Goal: Transaction & Acquisition: Purchase product/service

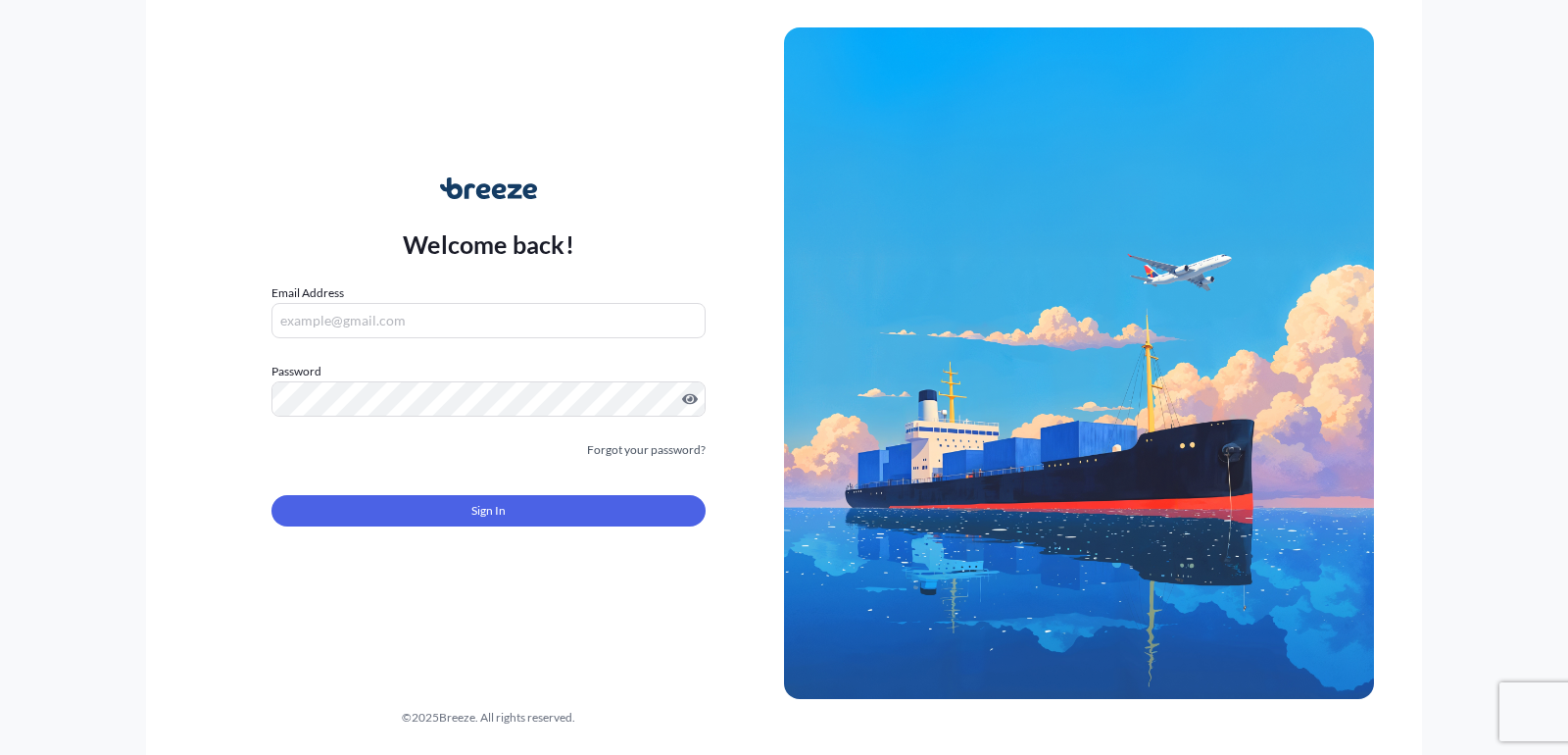
click at [437, 321] on input "Email Address" at bounding box center [488, 321] width 434 height 36
type input "[EMAIL_ADDRESS][DOMAIN_NAME]"
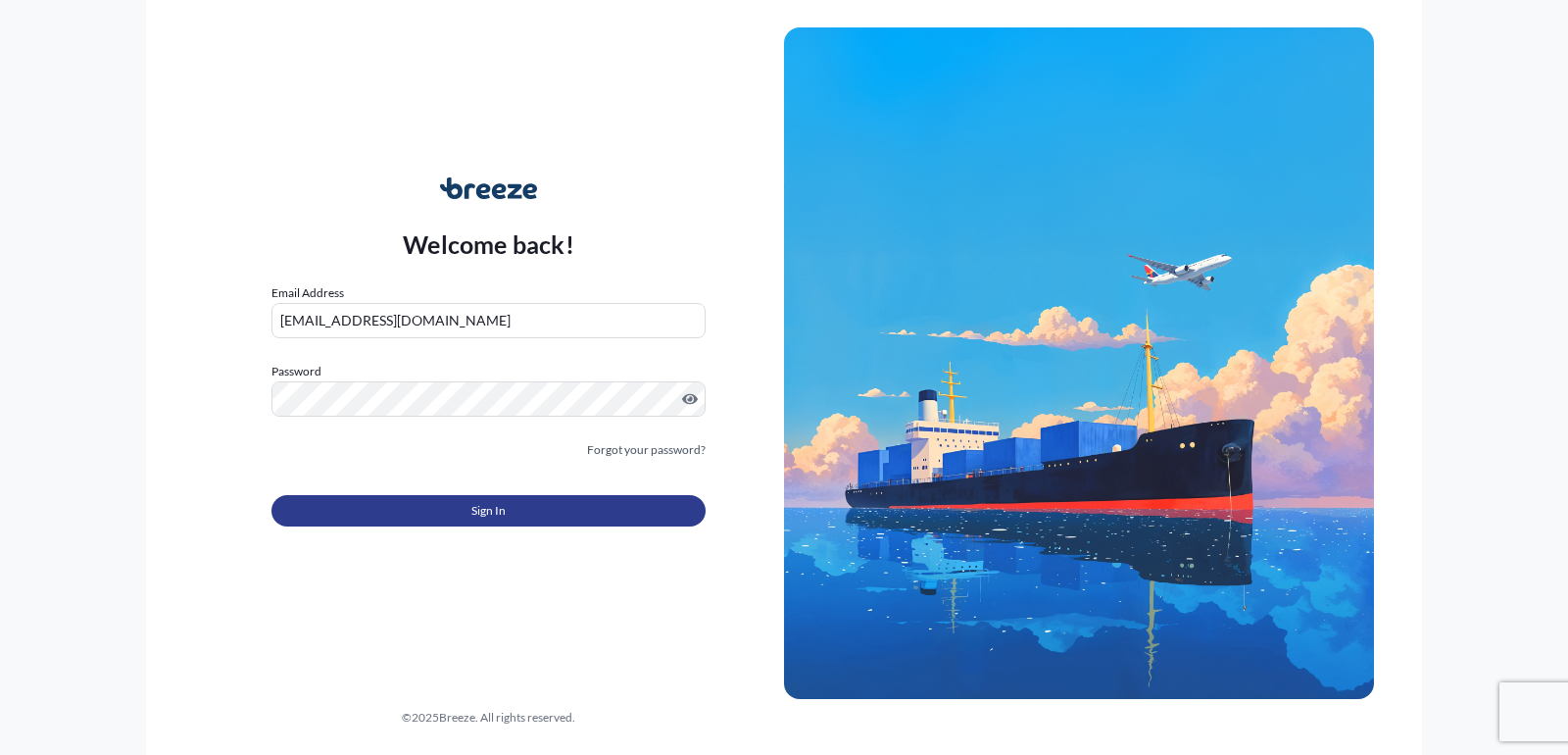
click at [487, 517] on span "Sign In" at bounding box center [489, 511] width 35 height 20
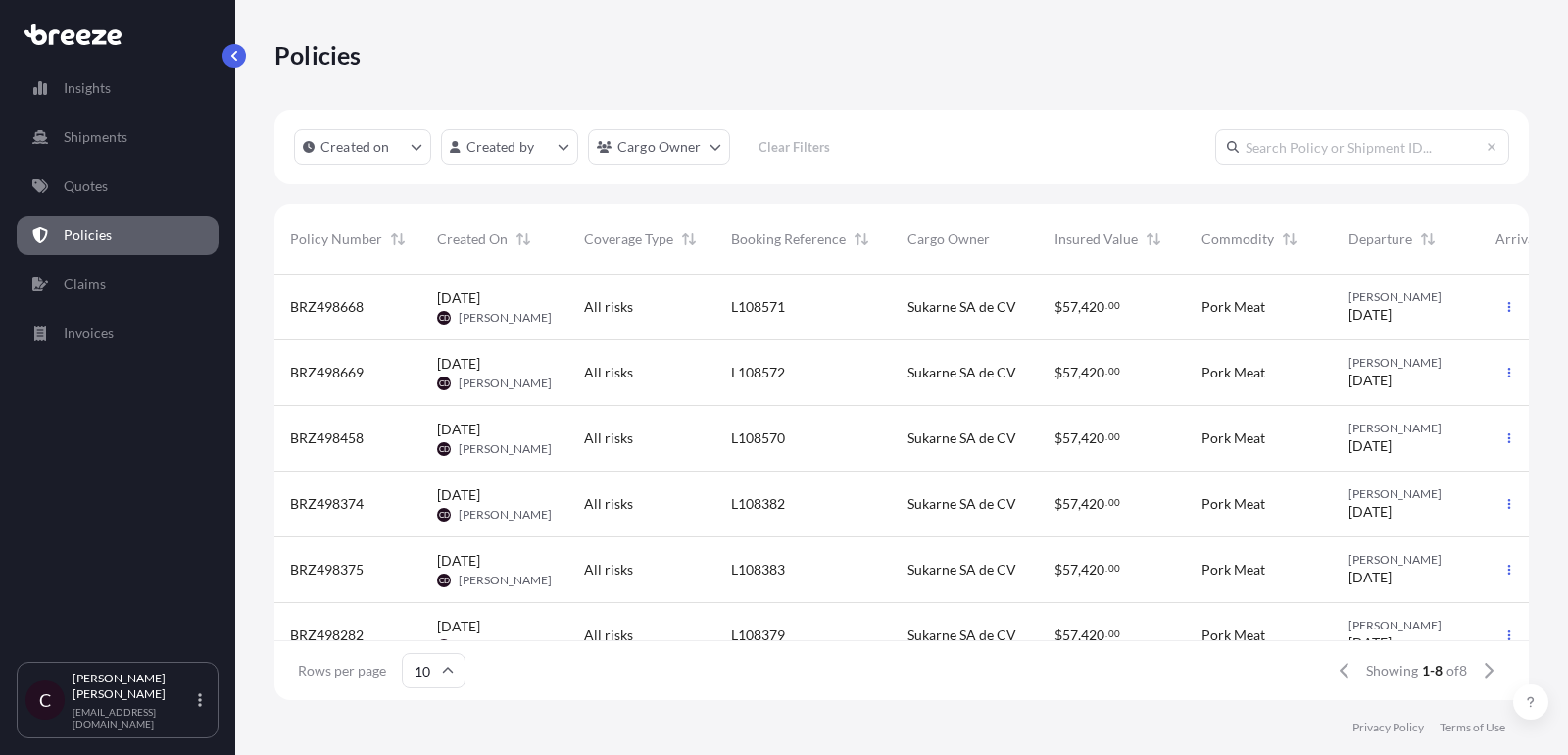
click at [93, 201] on link "Quotes" at bounding box center [117, 186] width 202 height 39
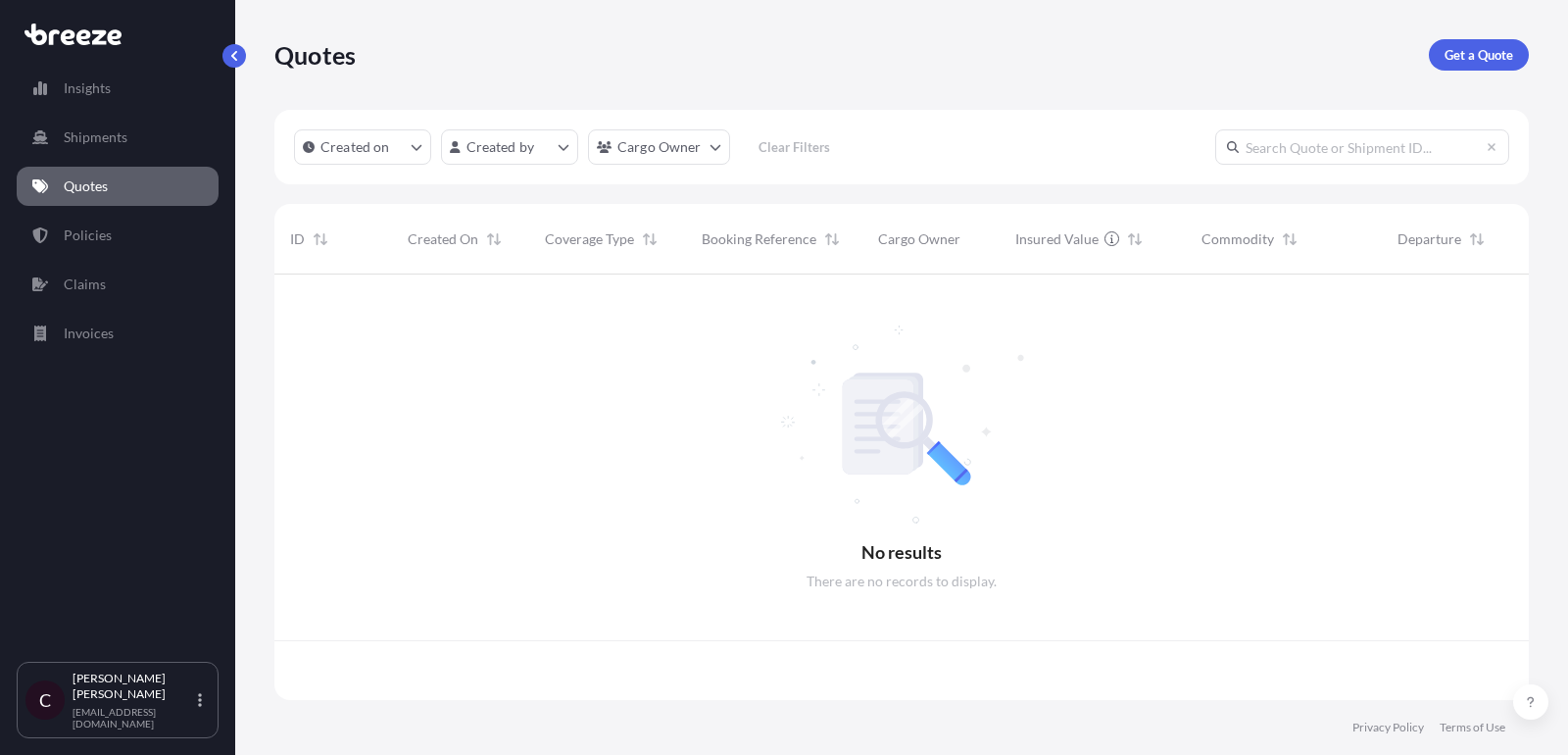
scroll to position [436, 1255]
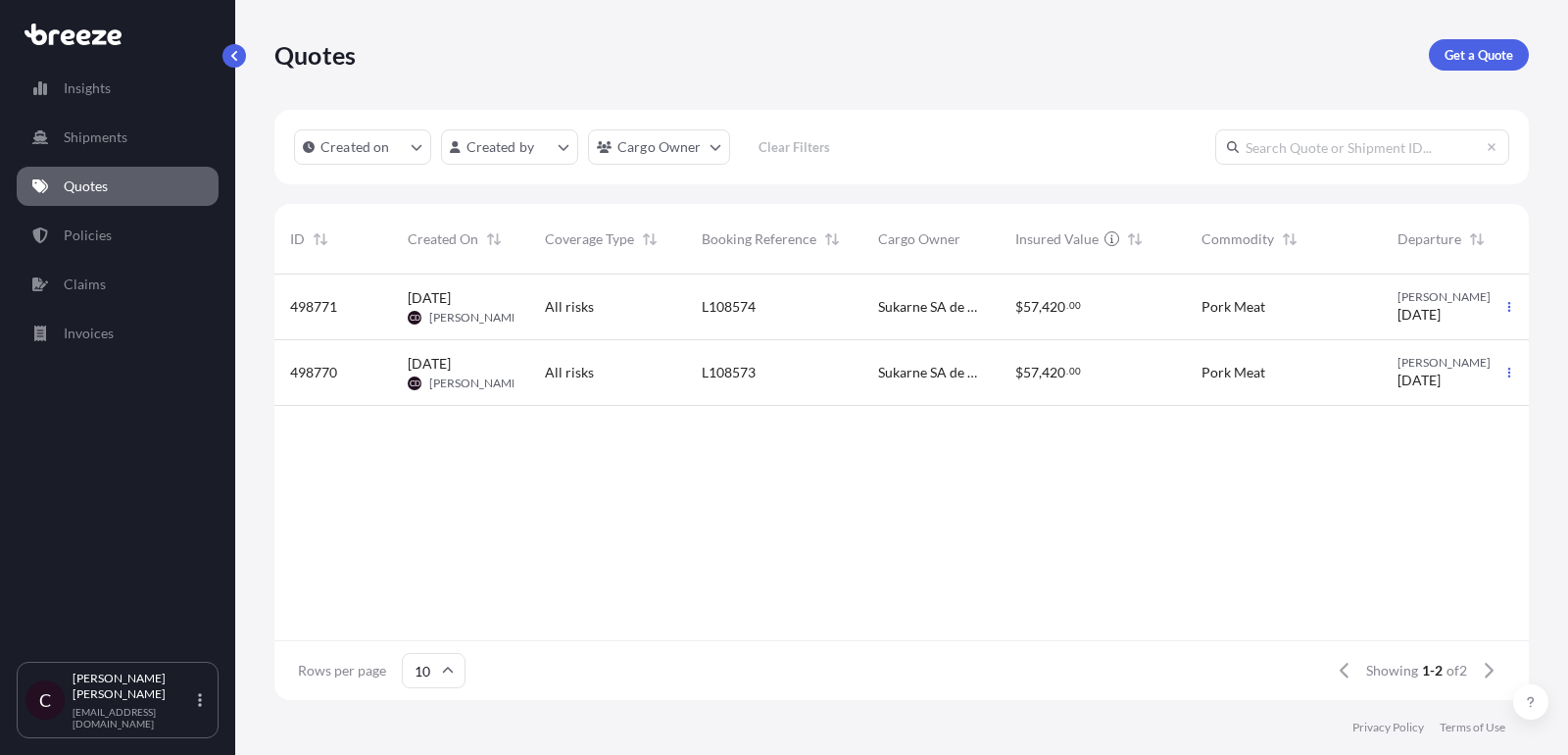
click at [1366, 304] on div "Pork Meat" at bounding box center [1283, 307] width 196 height 66
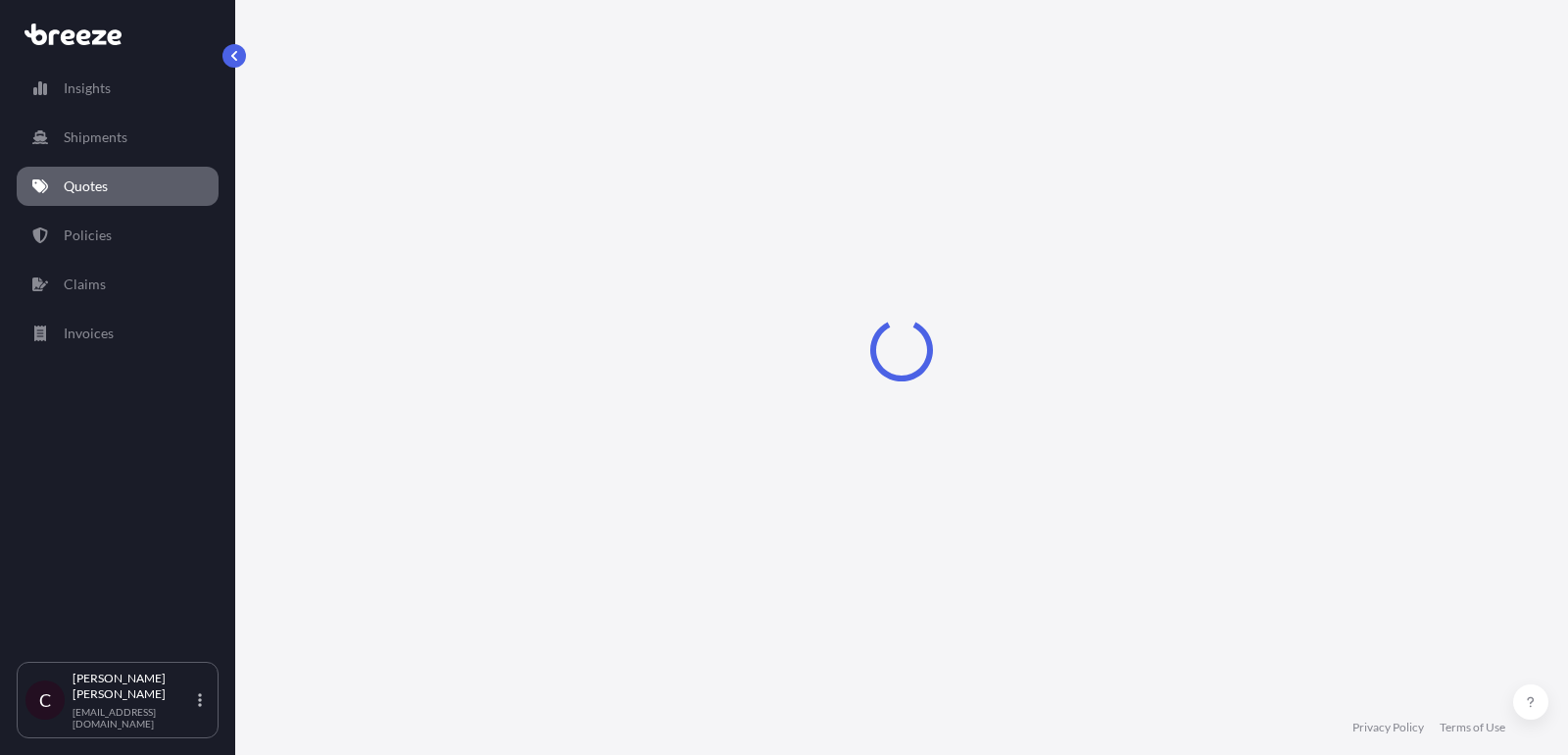
select select "Road"
select select "2"
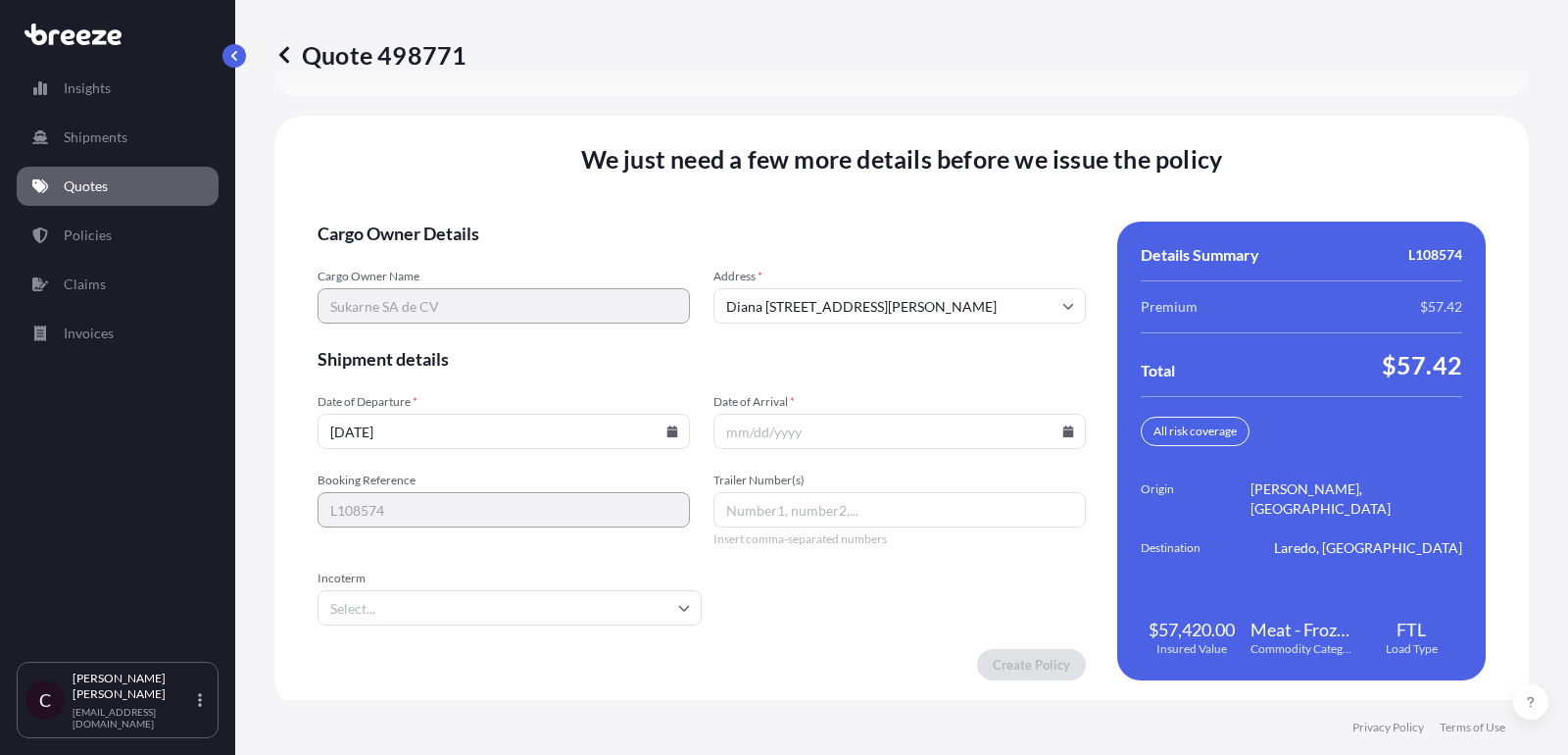
scroll to position [3027, 0]
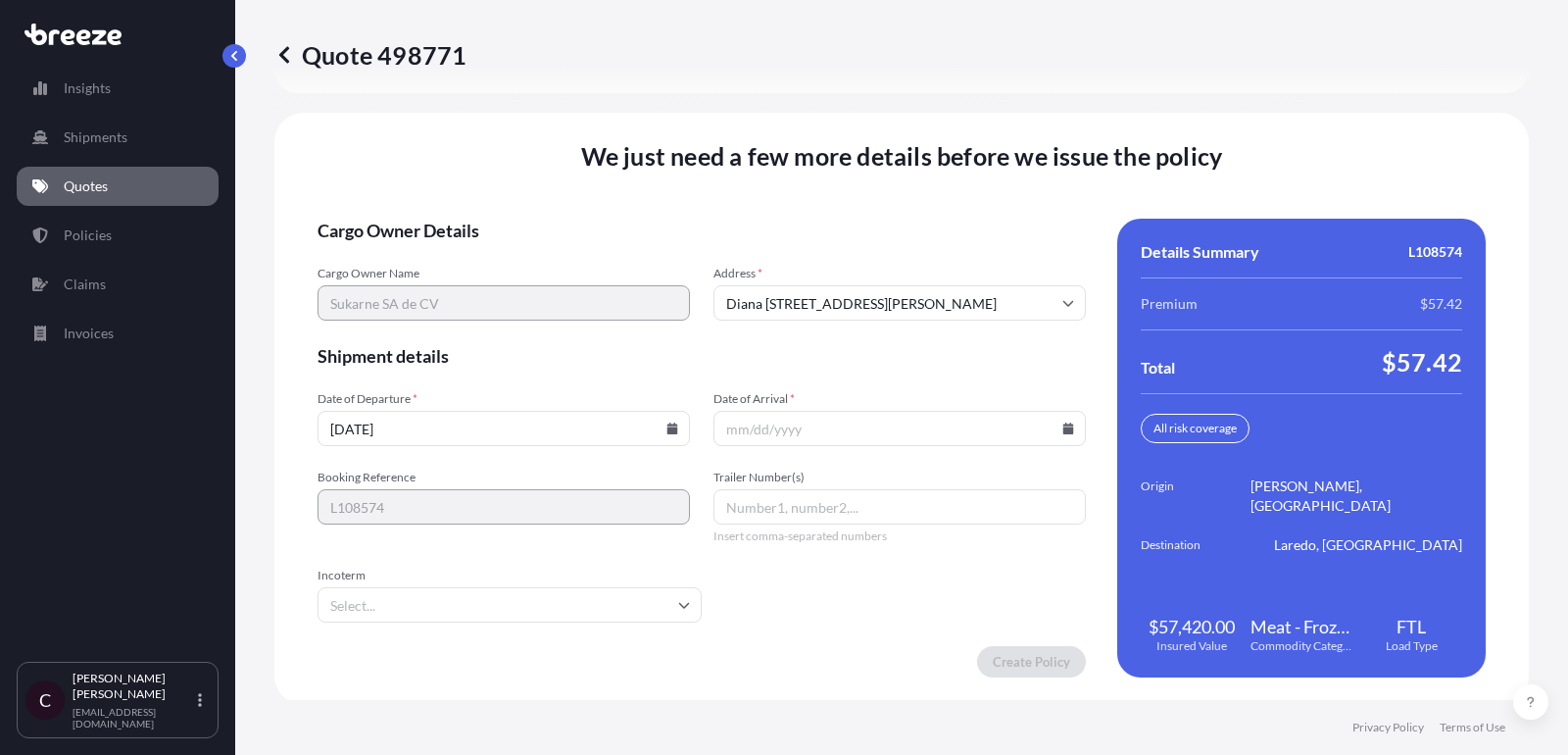
click at [817, 431] on input "Date of Arrival *" at bounding box center [900, 429] width 372 height 36
click at [608, 411] on input "[DATE]" at bounding box center [503, 429] width 372 height 36
click at [824, 411] on input "Date of Arrival *" at bounding box center [900, 429] width 372 height 36
click at [1074, 416] on input "Date of Arrival *" at bounding box center [900, 429] width 372 height 36
click at [1069, 422] on icon at bounding box center [1069, 428] width 11 height 12
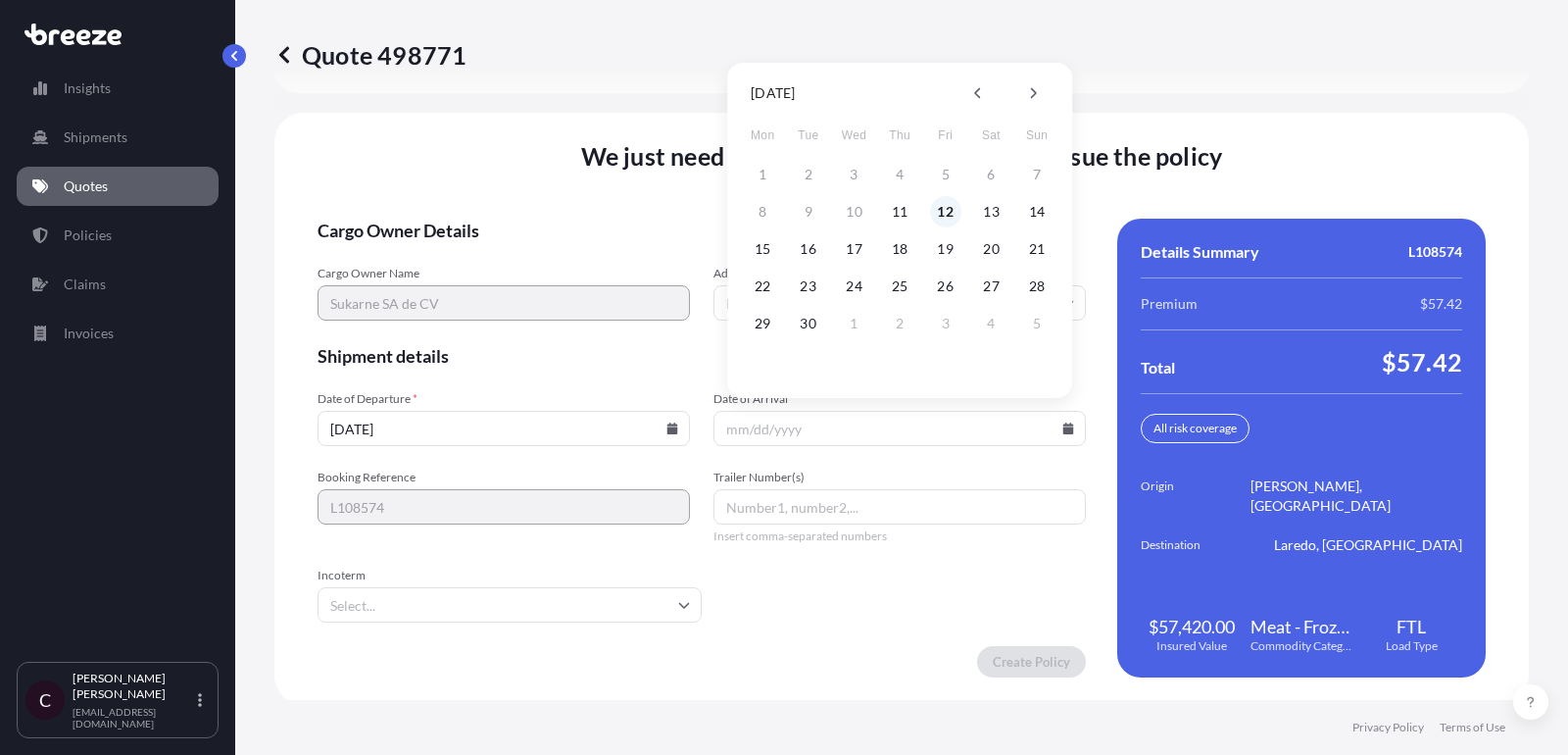
click at [951, 215] on button "12" at bounding box center [946, 212] width 32 height 32
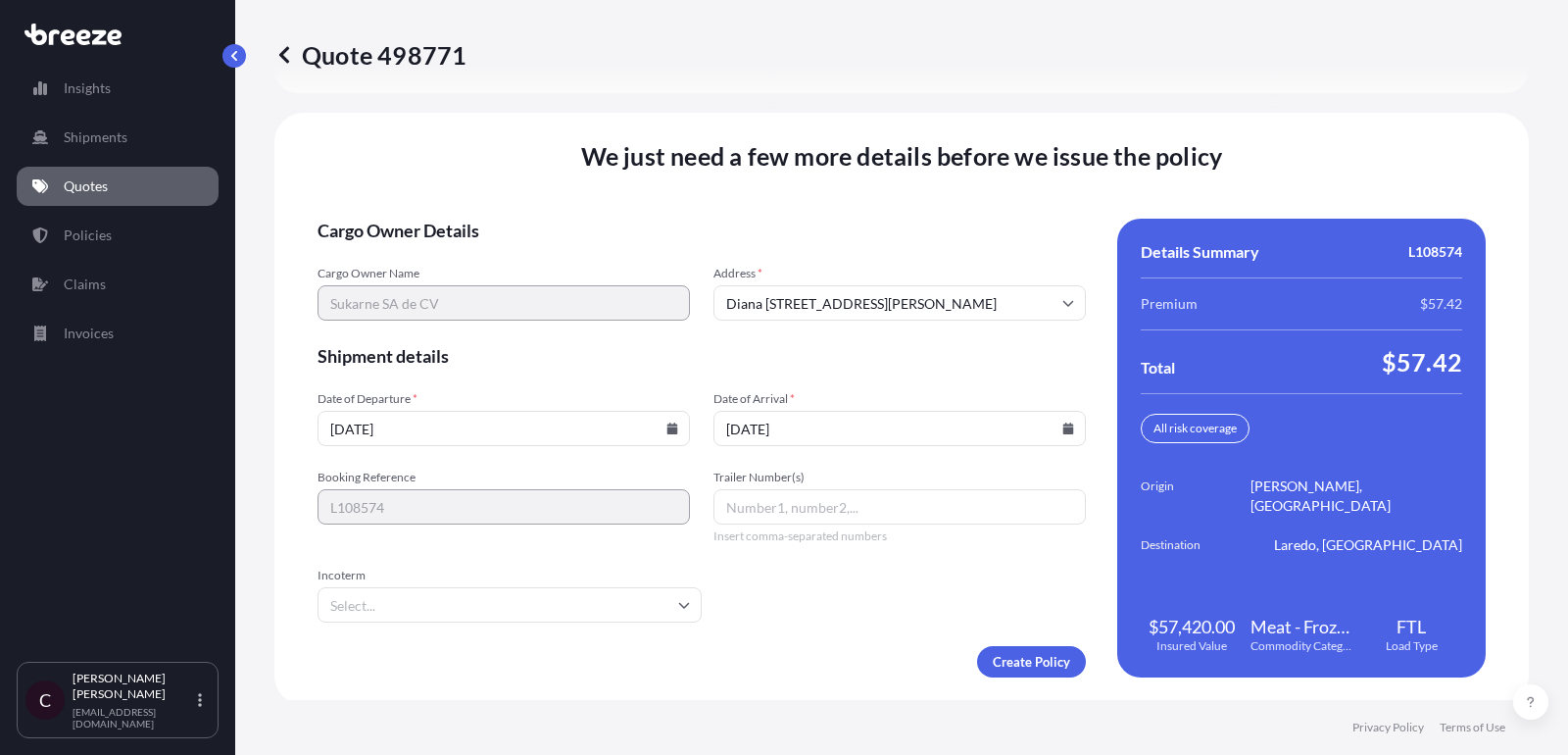
type input "[DATE]"
click at [887, 503] on input "Trailer Number(s)" at bounding box center [900, 508] width 372 height 36
click at [817, 512] on input "Trailer Number(s)" at bounding box center [900, 508] width 372 height 36
paste input "K144"
type input "K144"
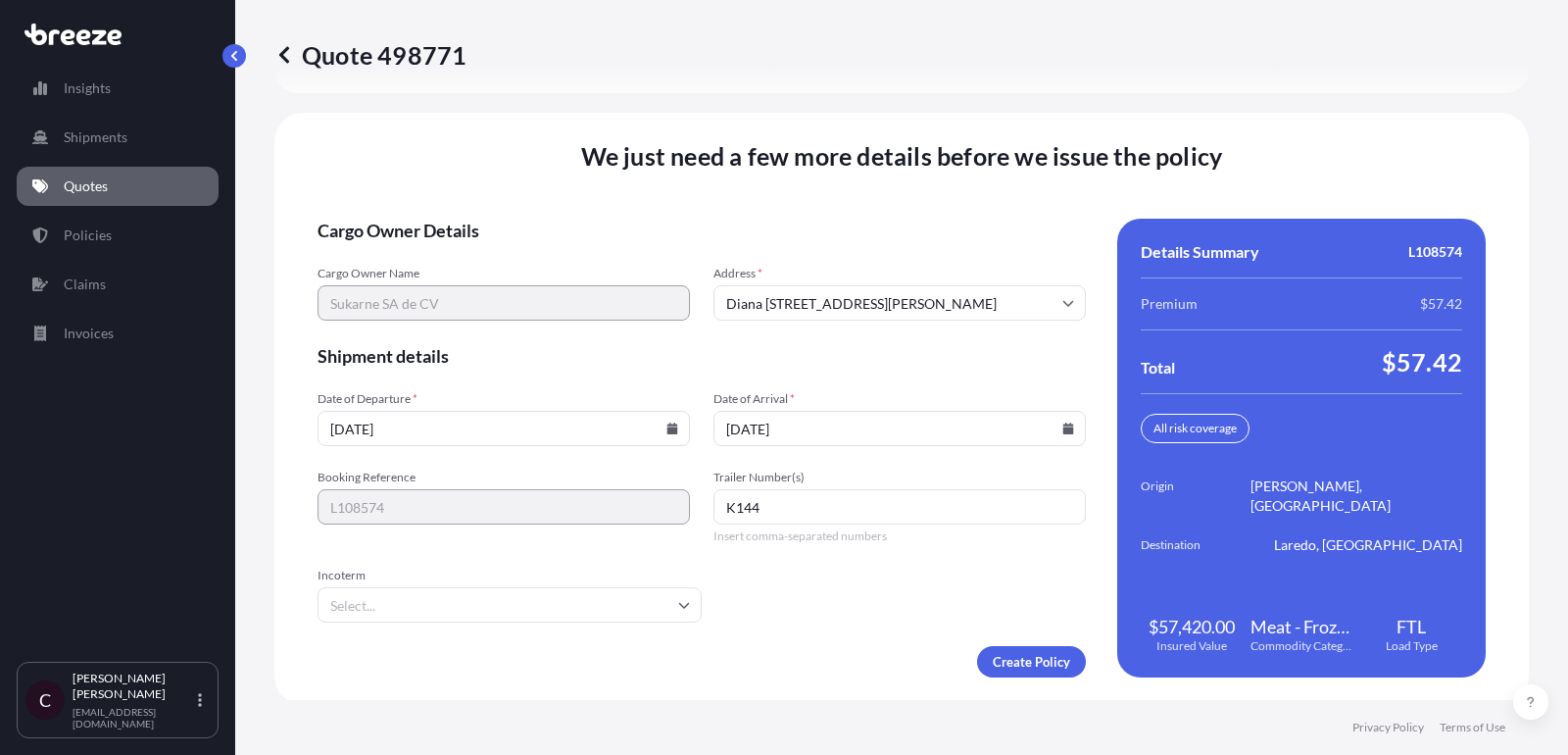
click at [648, 607] on input "Incoterm" at bounding box center [509, 605] width 384 height 36
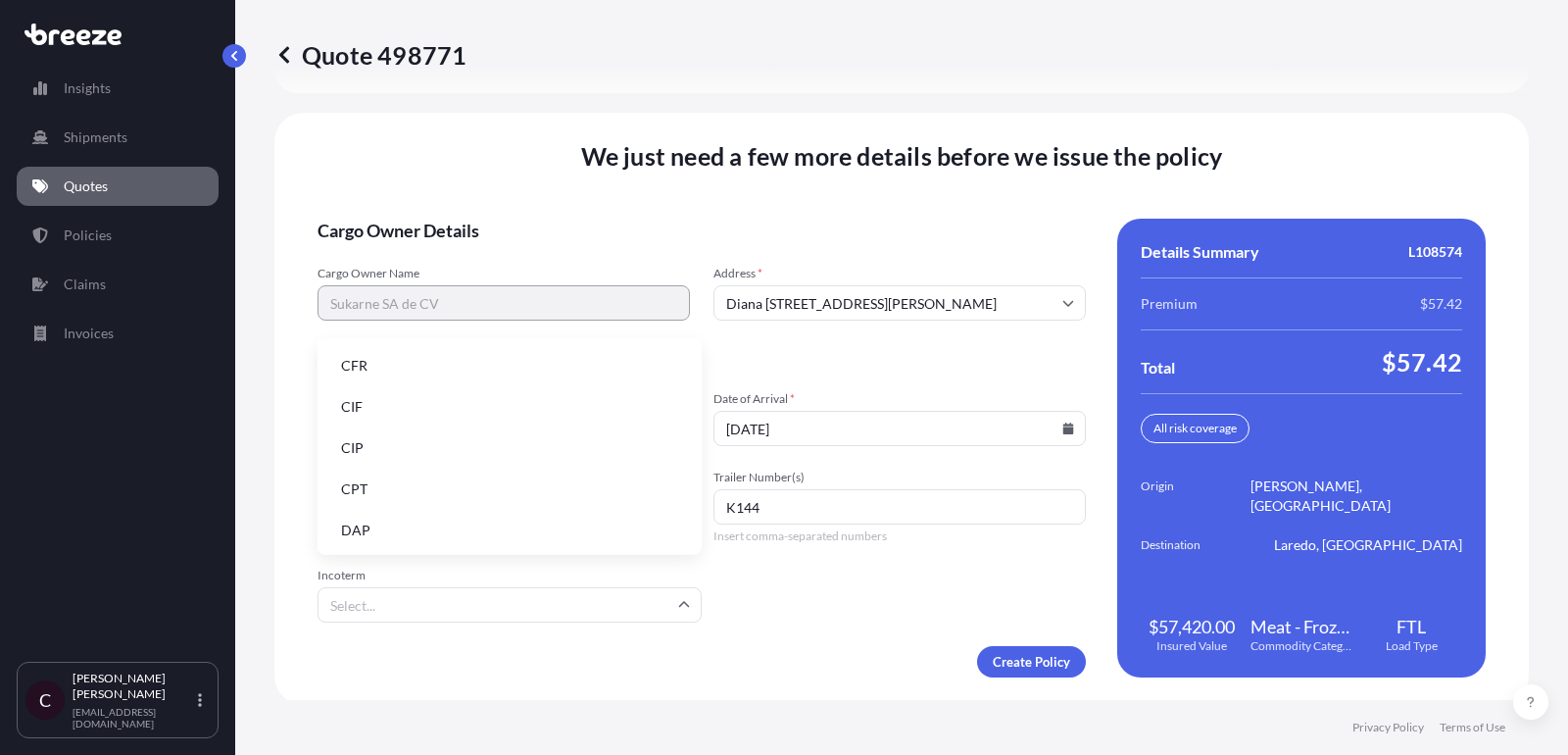
click at [553, 533] on li "DAP" at bounding box center [509, 530] width 368 height 38
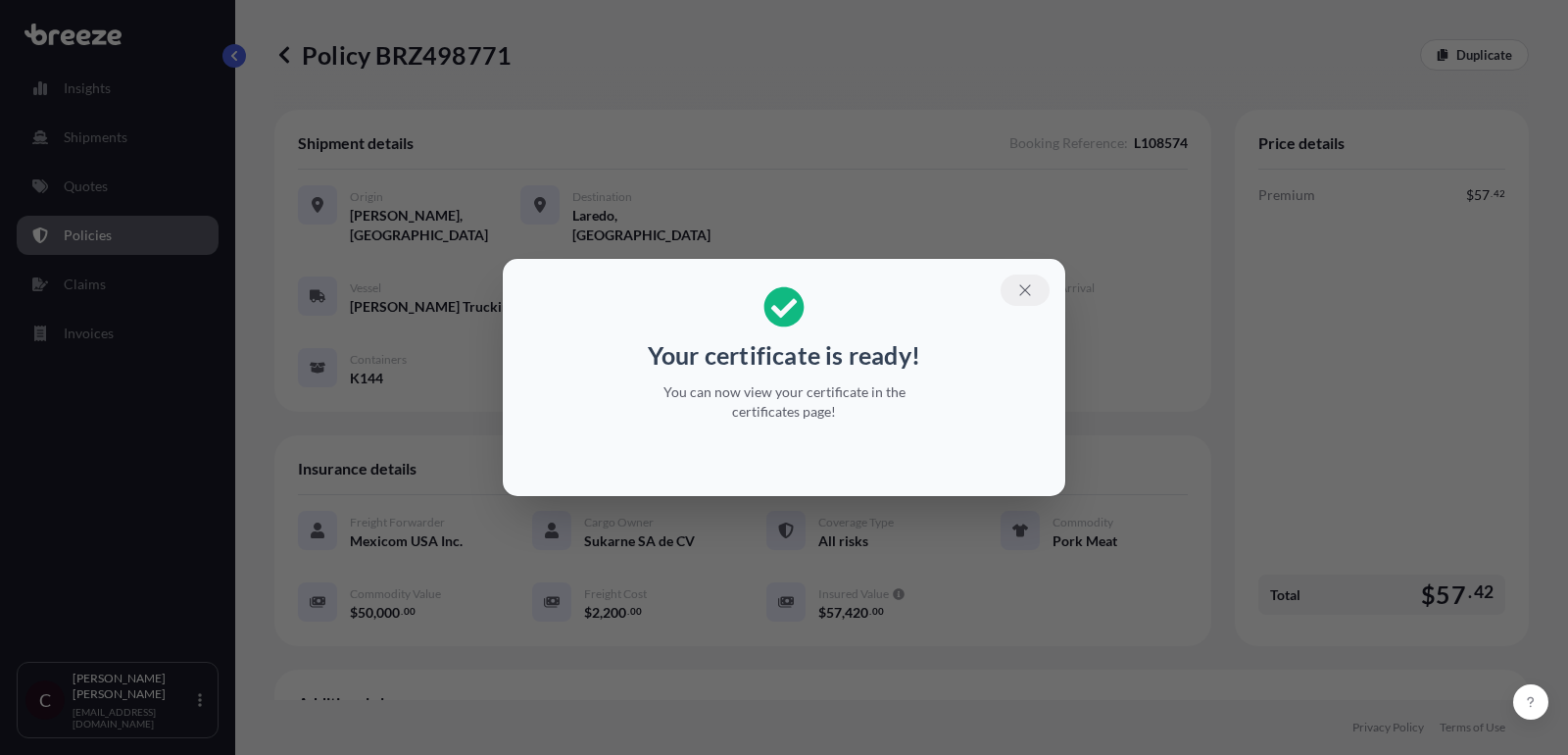
click at [1037, 293] on button "button" at bounding box center [1025, 290] width 49 height 32
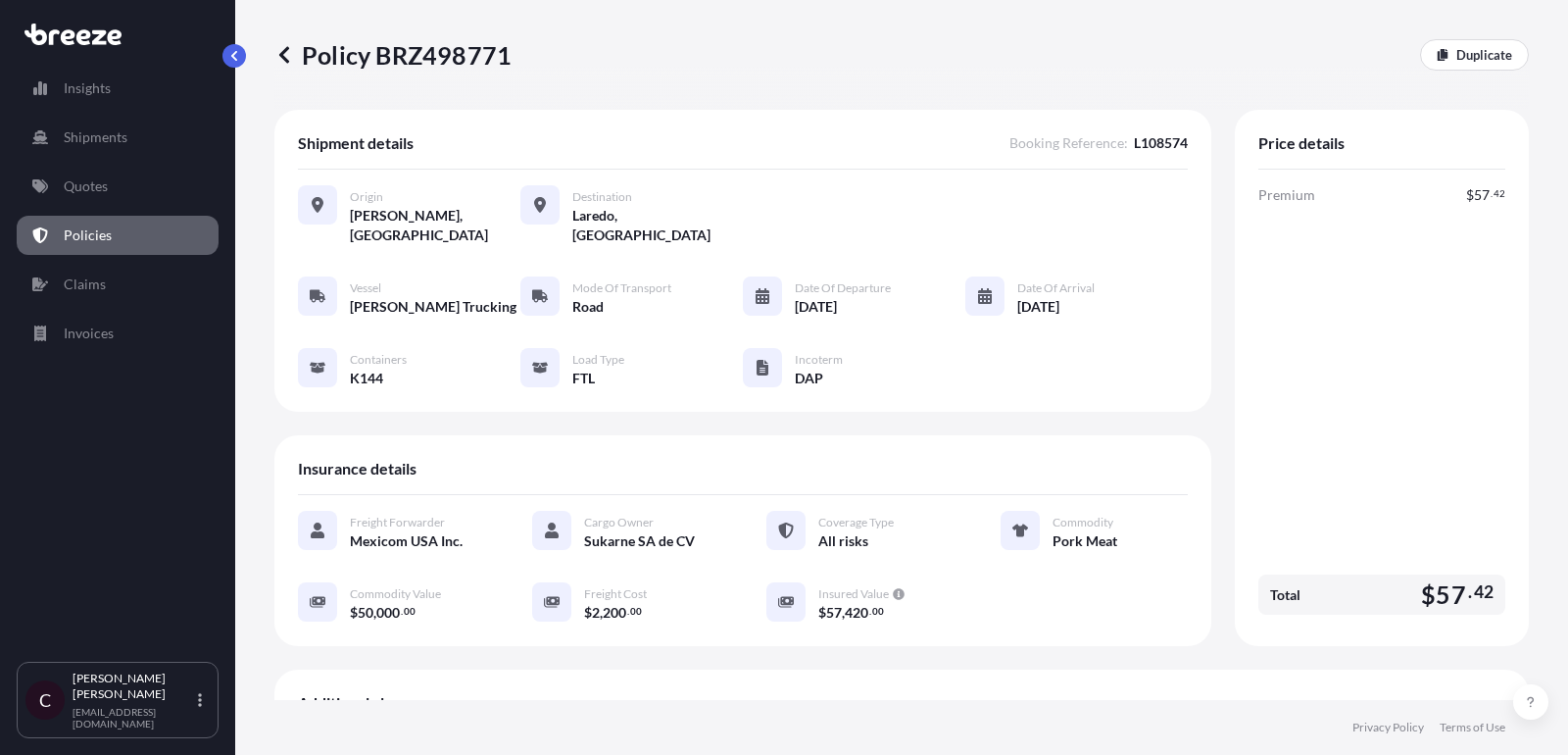
click at [103, 173] on link "Quotes" at bounding box center [117, 186] width 202 height 39
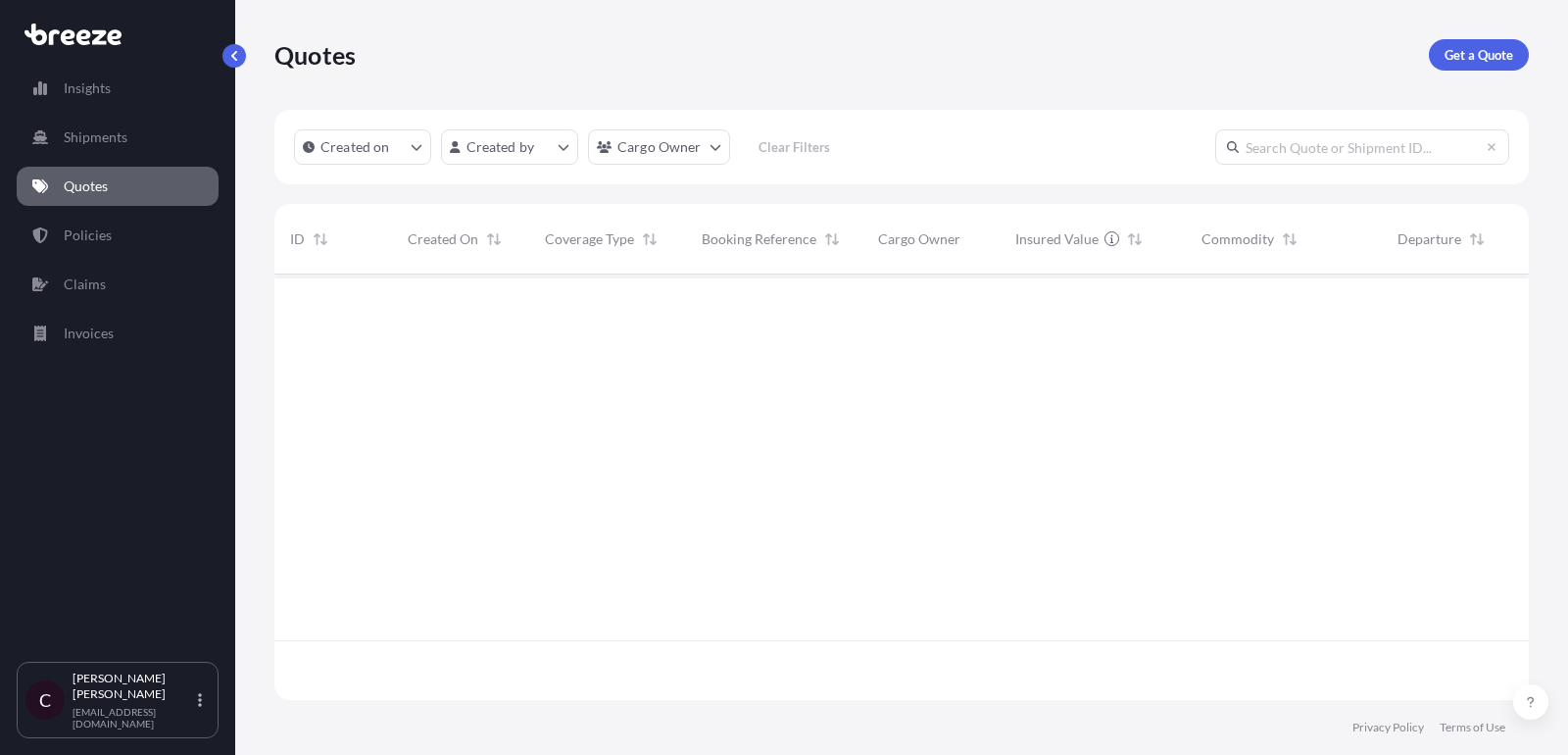
scroll to position [436, 1255]
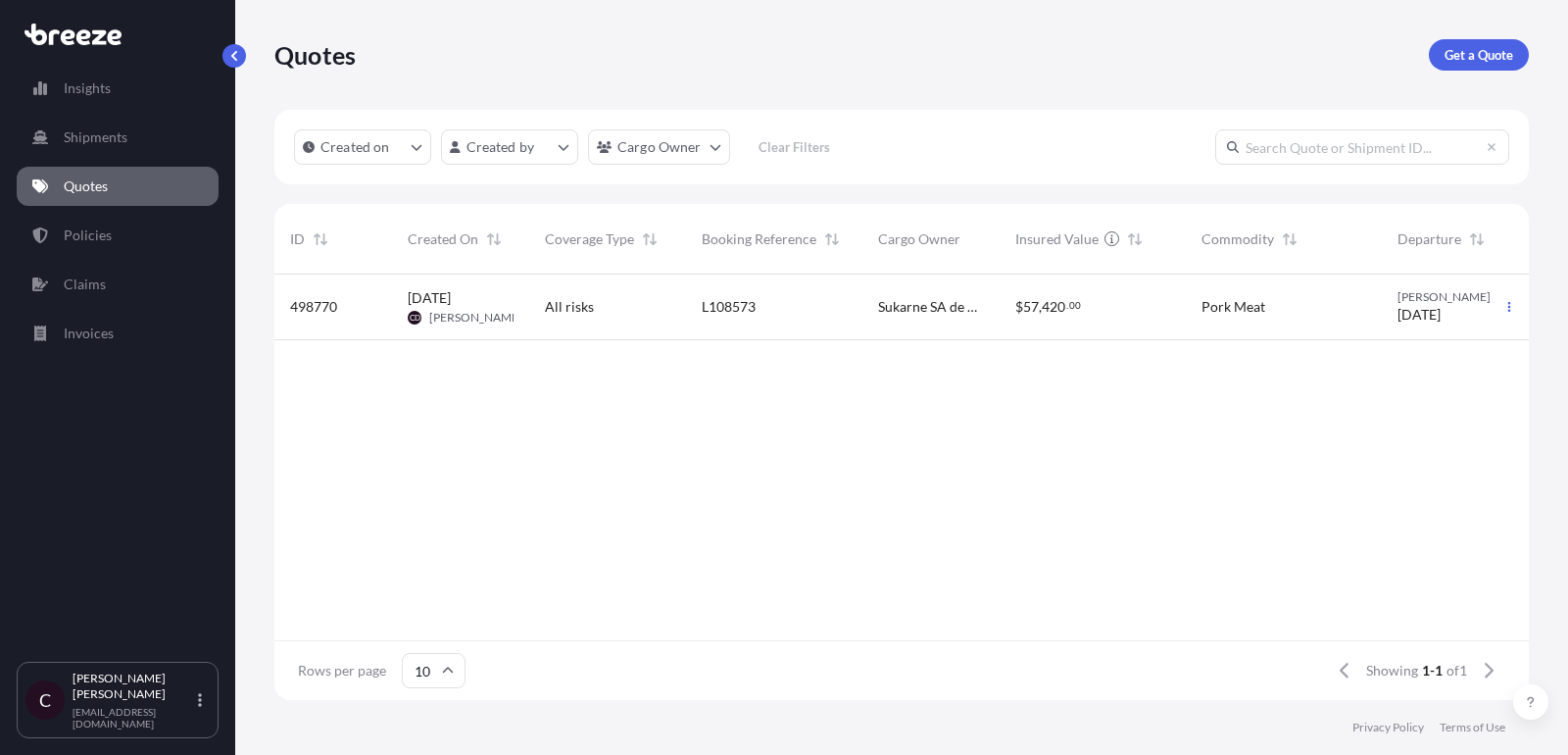
click at [1438, 317] on span "[DATE]" at bounding box center [1419, 315] width 43 height 20
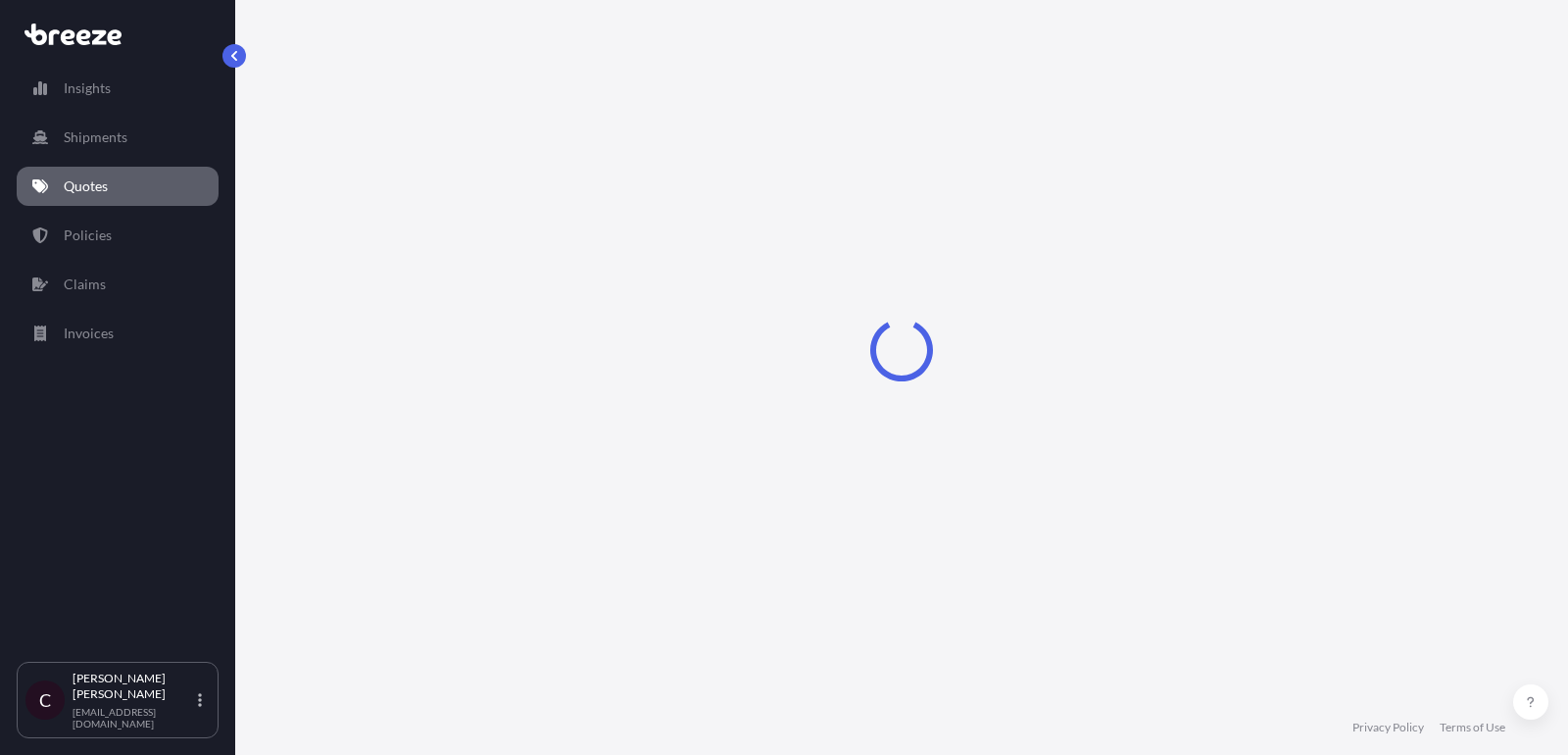
select select "Road"
select select "2"
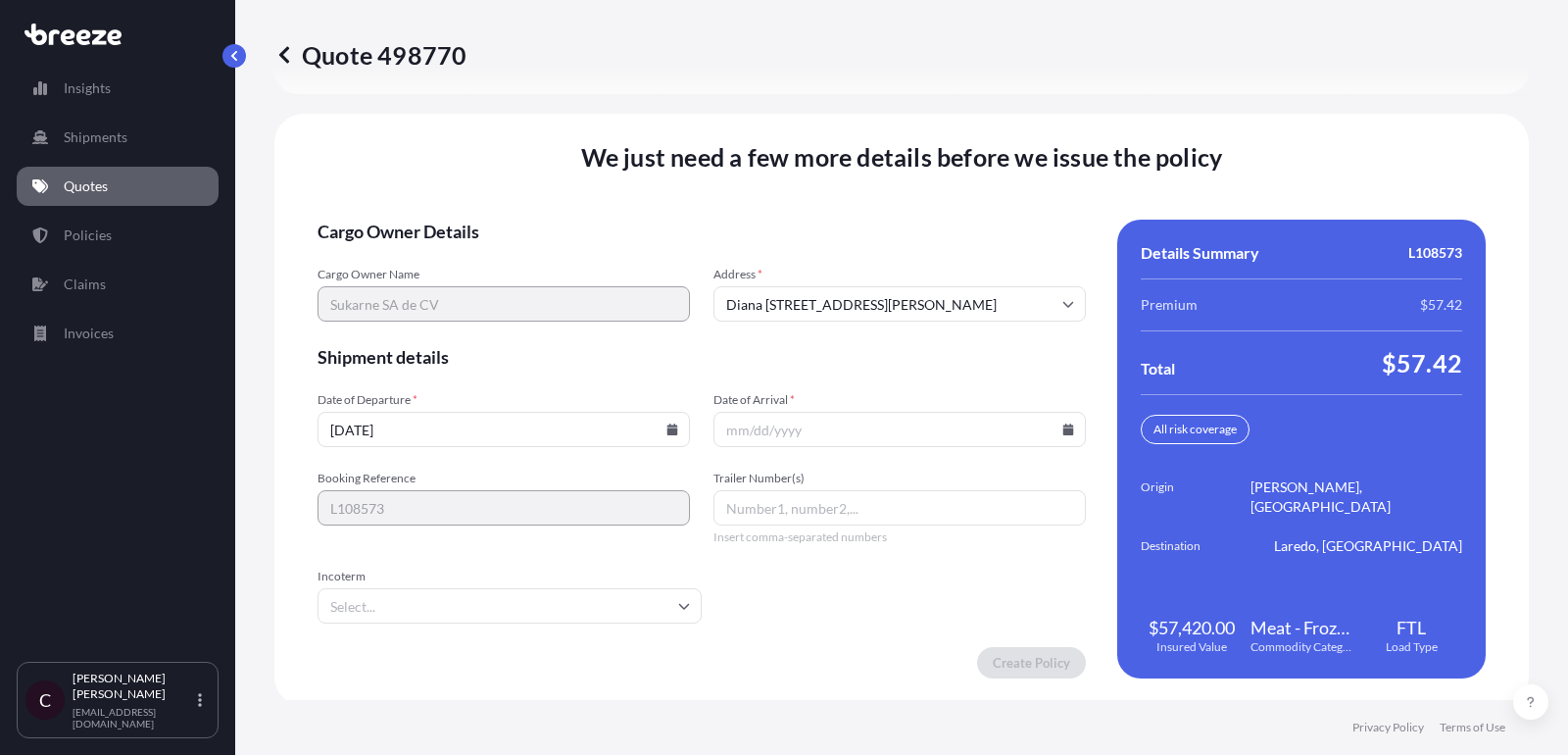
scroll to position [3027, 0]
click at [815, 417] on input "Date of Arrival *" at bounding box center [900, 429] width 372 height 36
click at [1070, 422] on icon at bounding box center [1069, 428] width 11 height 12
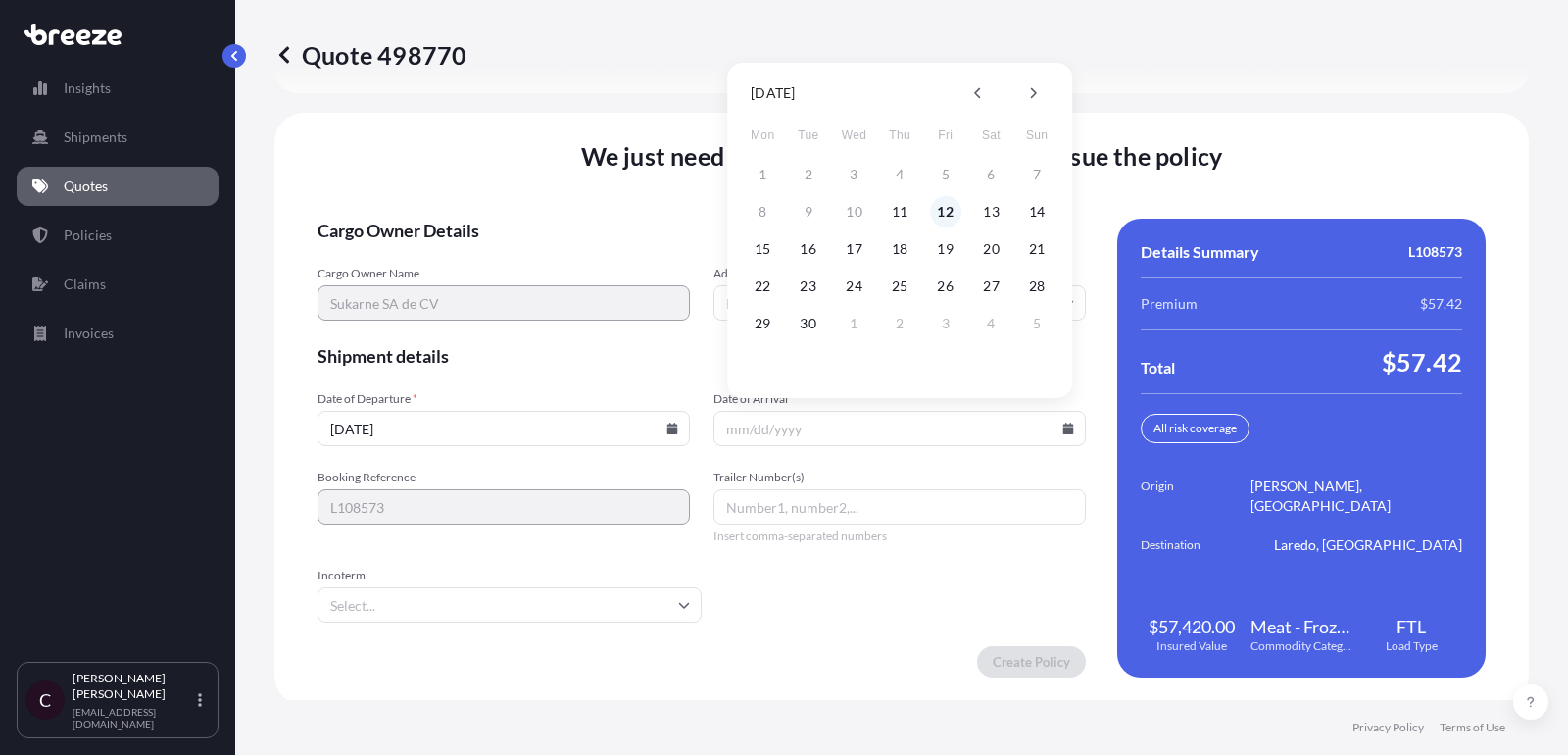
click at [935, 218] on button "12" at bounding box center [946, 212] width 32 height 32
type input "[DATE]"
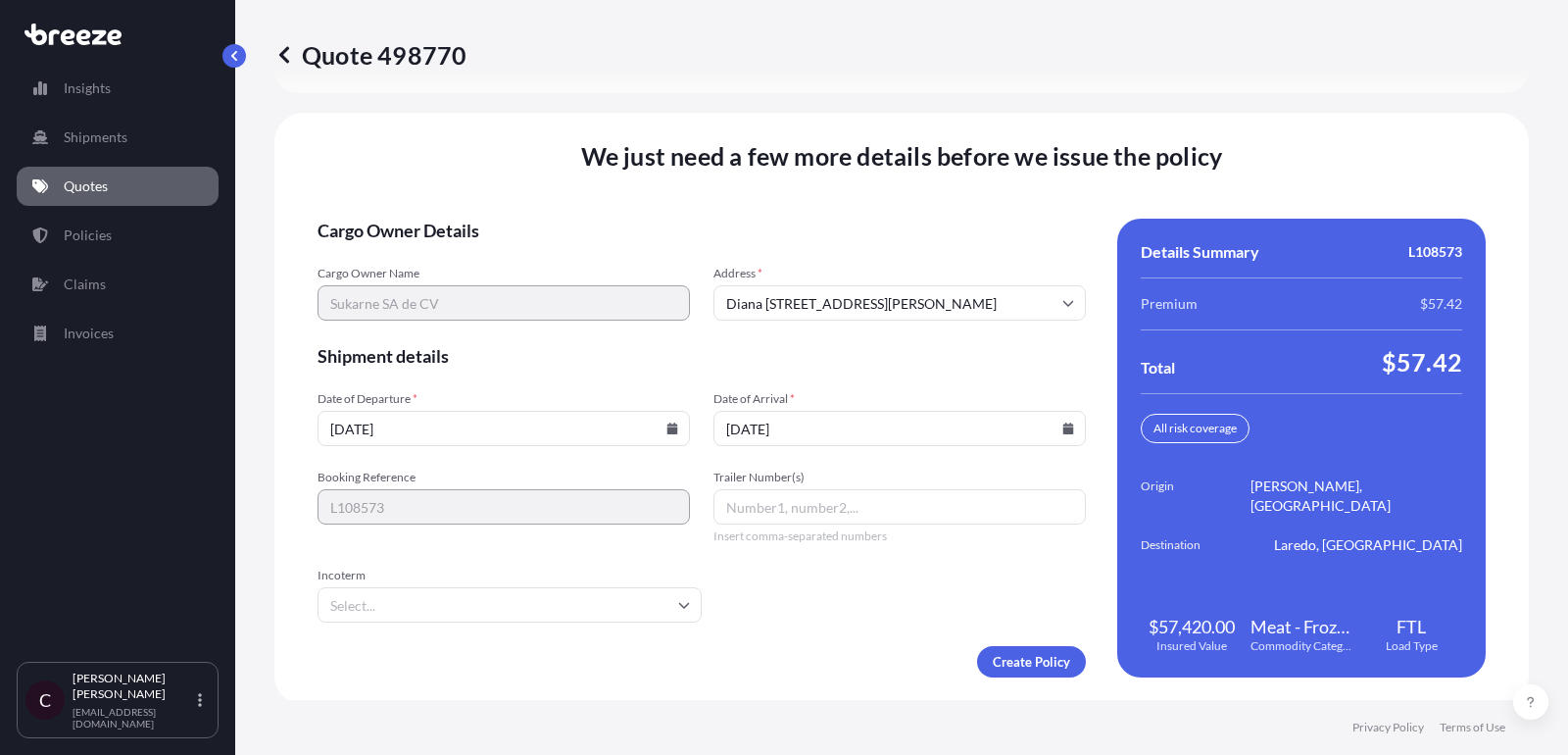
click at [773, 508] on input "Trailer Number(s)" at bounding box center [900, 508] width 372 height 36
paste input "K193"
type input "K193"
click at [478, 595] on input "Incoterm" at bounding box center [509, 605] width 384 height 36
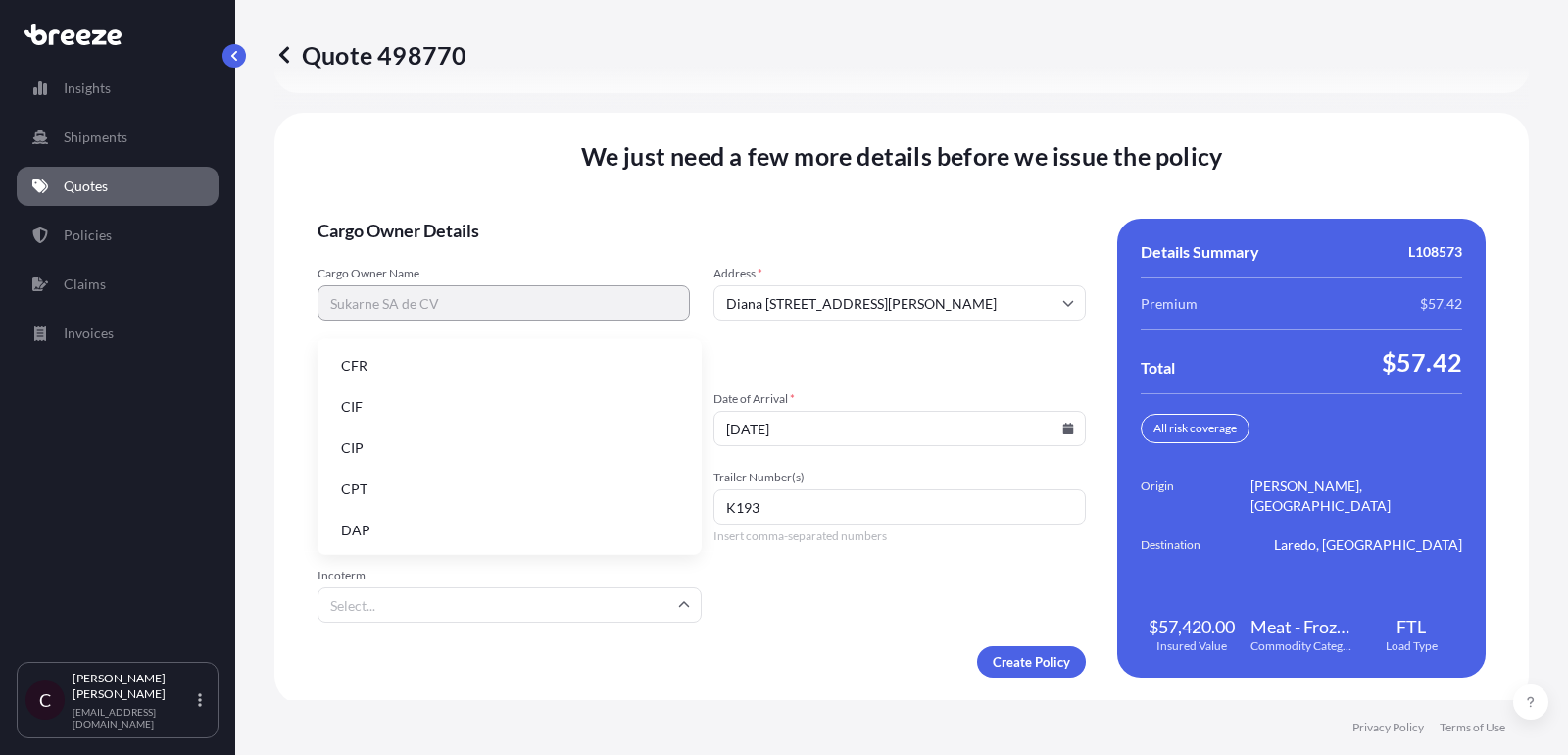
click at [466, 518] on li "DAP" at bounding box center [509, 530] width 368 height 38
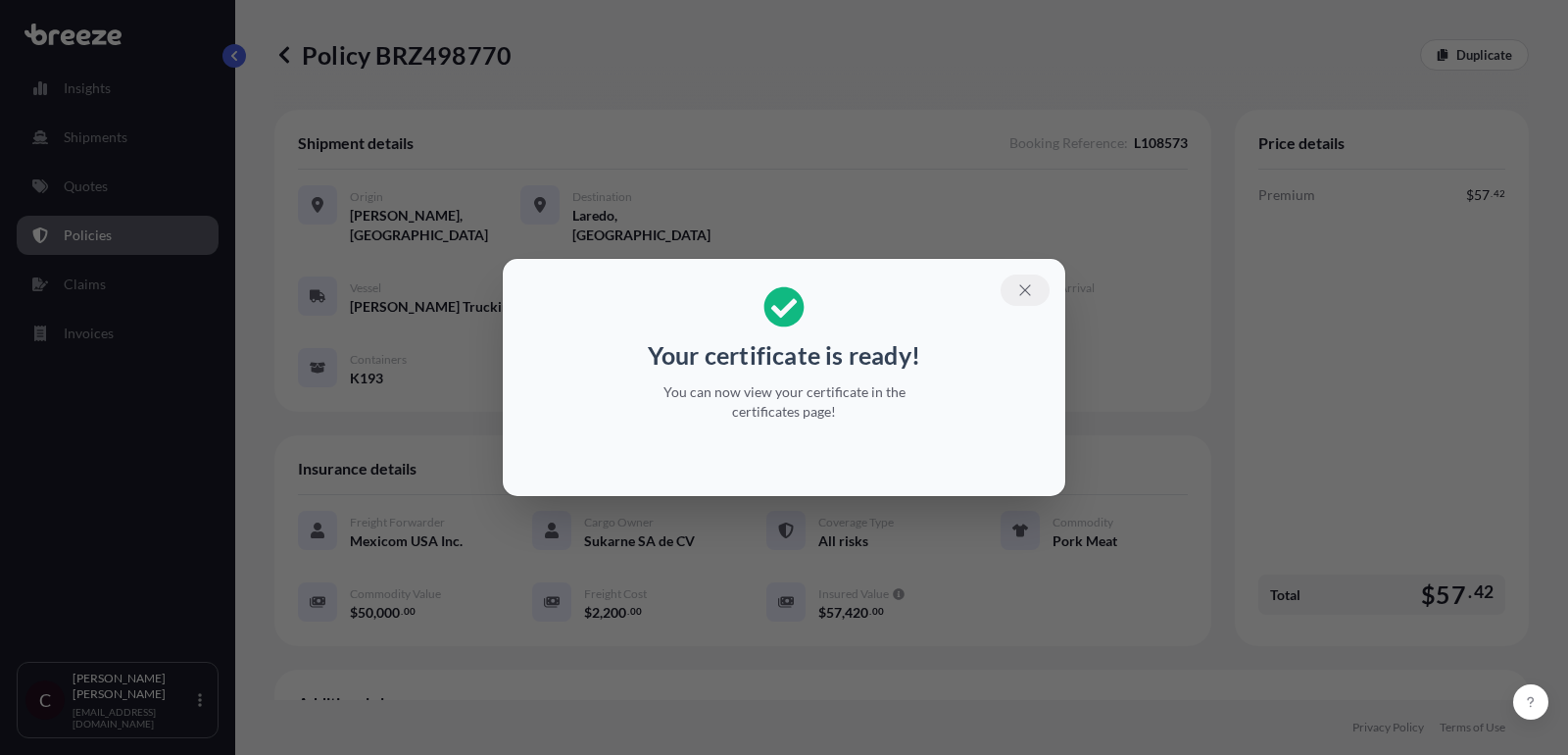
click at [1030, 287] on icon "button" at bounding box center [1026, 290] width 18 height 18
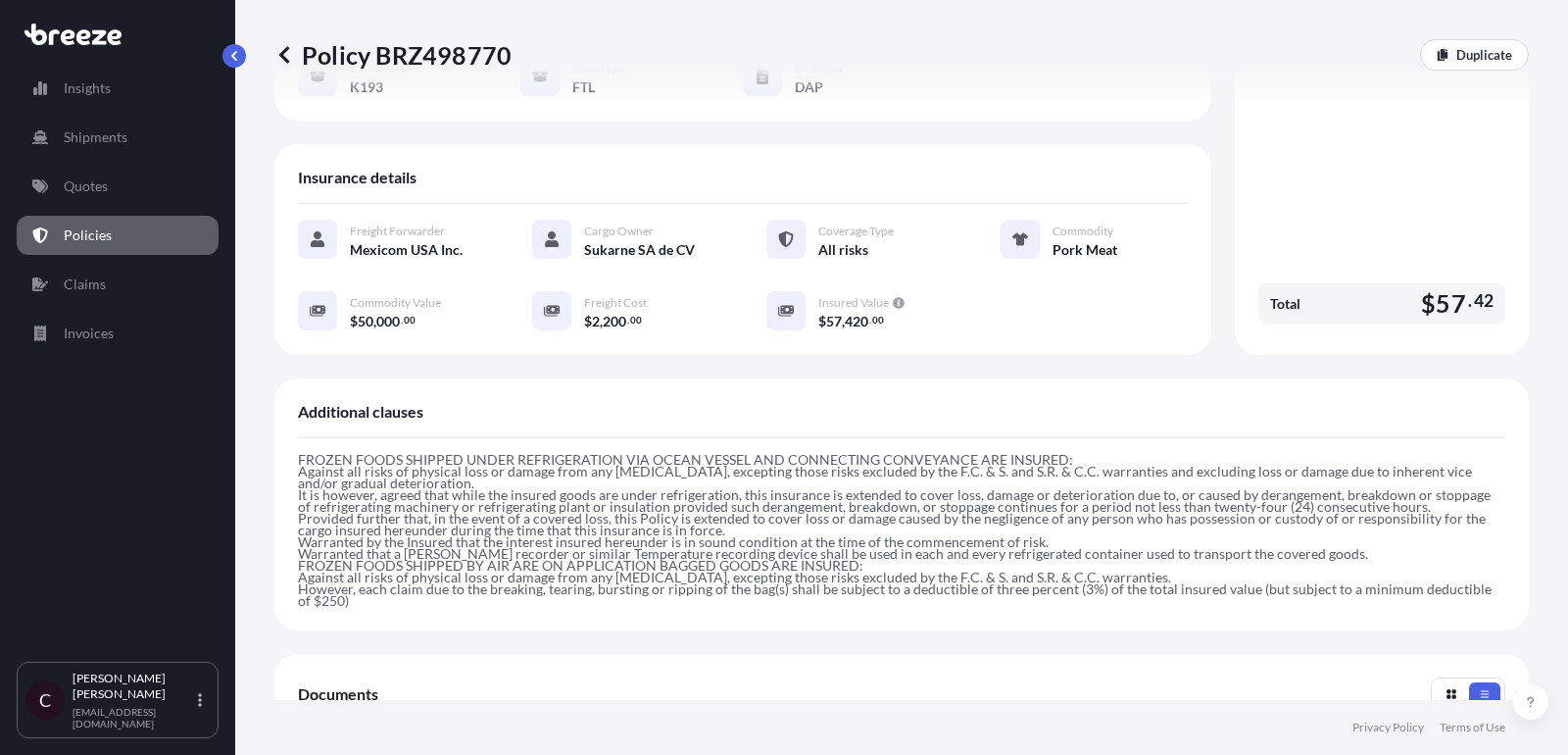
scroll to position [471, 0]
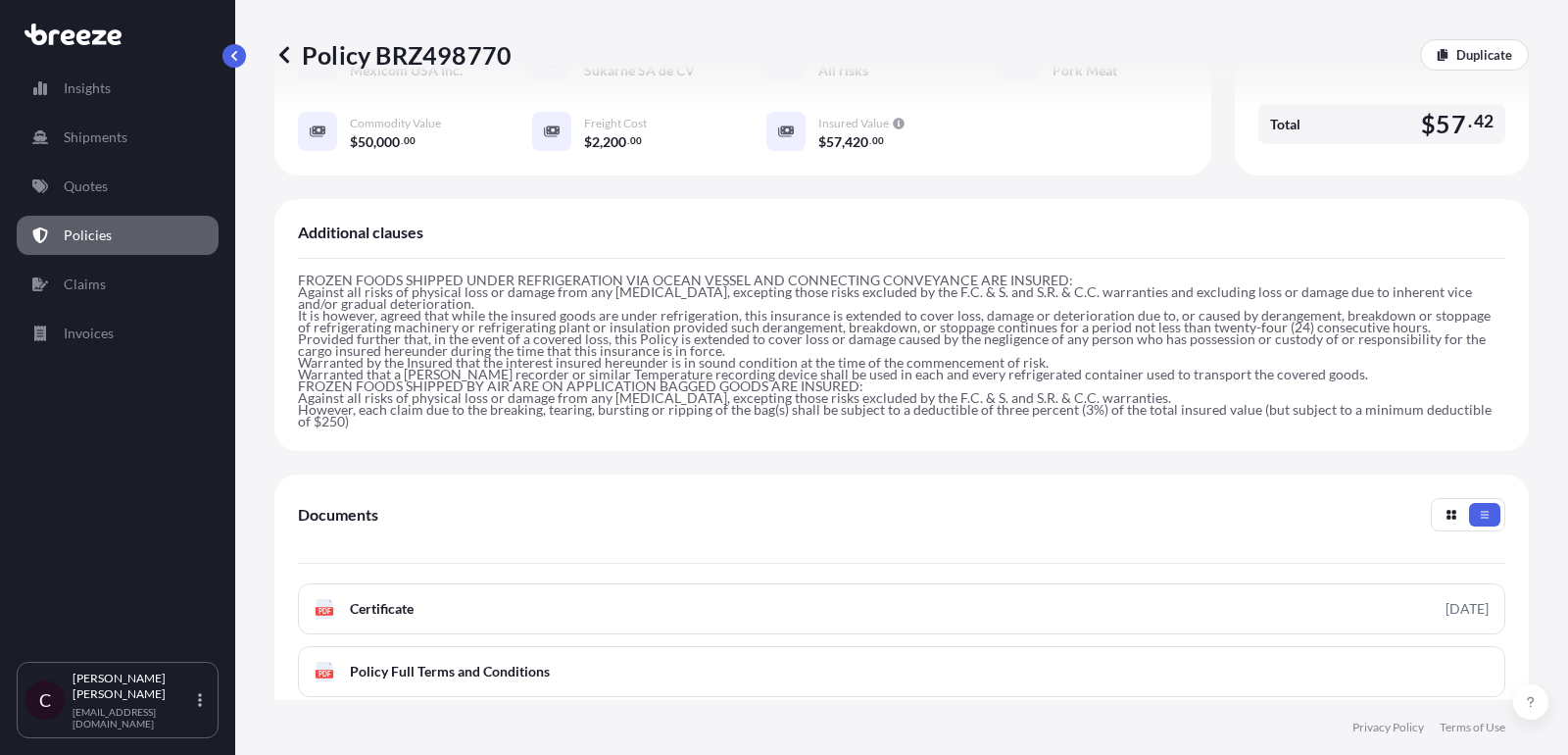
click at [120, 239] on link "Policies" at bounding box center [117, 234] width 202 height 39
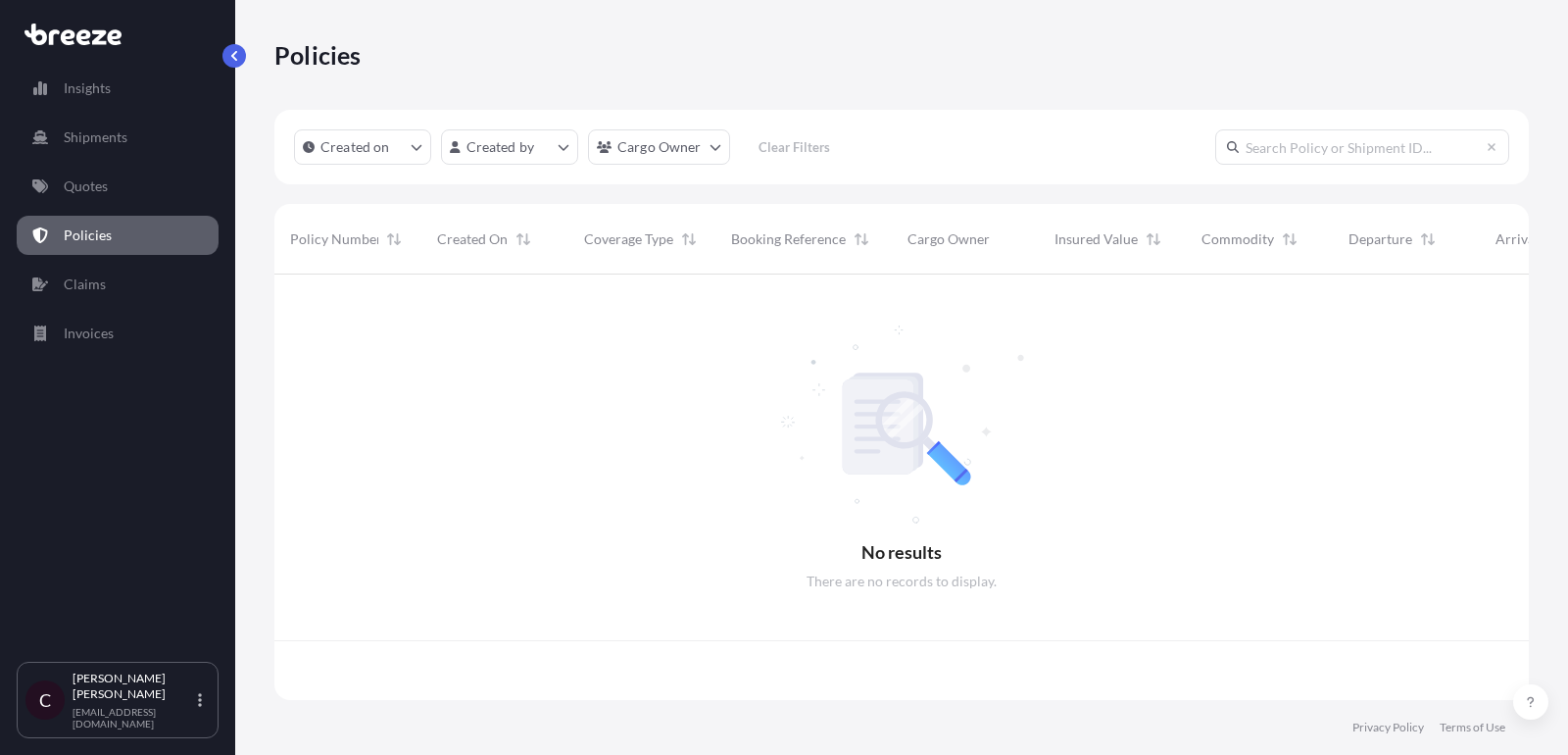
scroll to position [436, 1255]
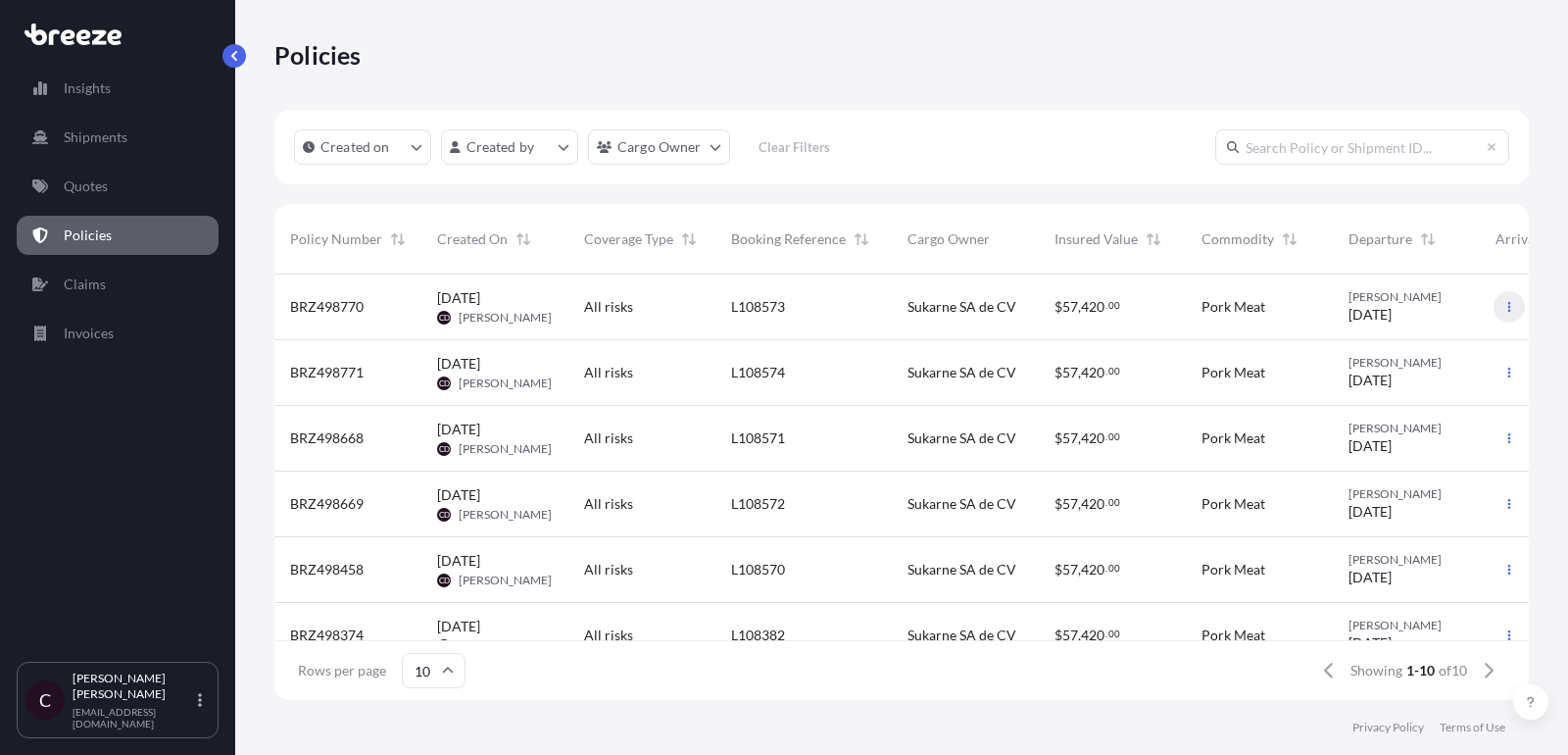
click at [1505, 309] on icon "button" at bounding box center [1509, 307] width 12 height 12
click at [1412, 312] on p "Duplicate quote" at bounding box center [1402, 311] width 98 height 20
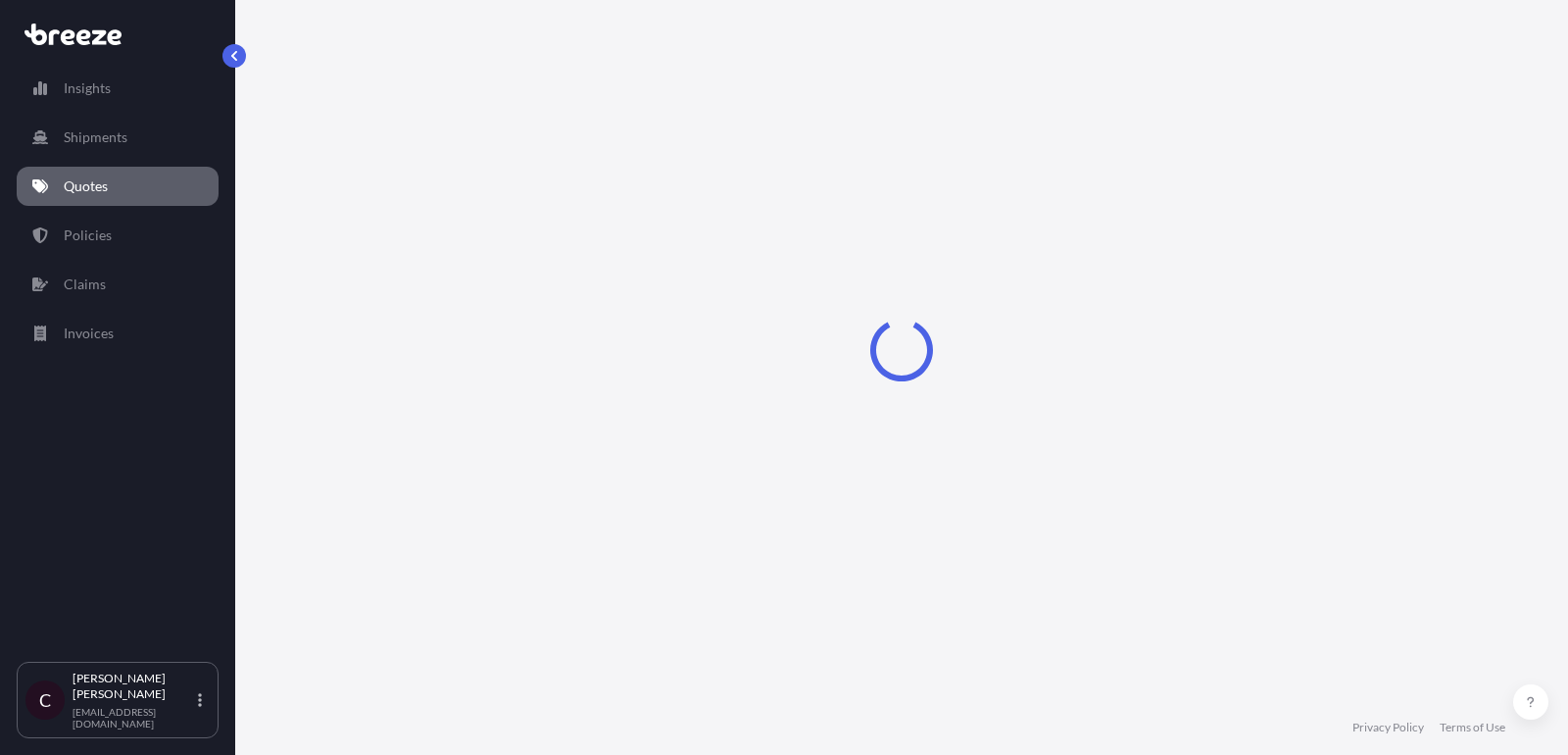
select select "Road"
select select "2"
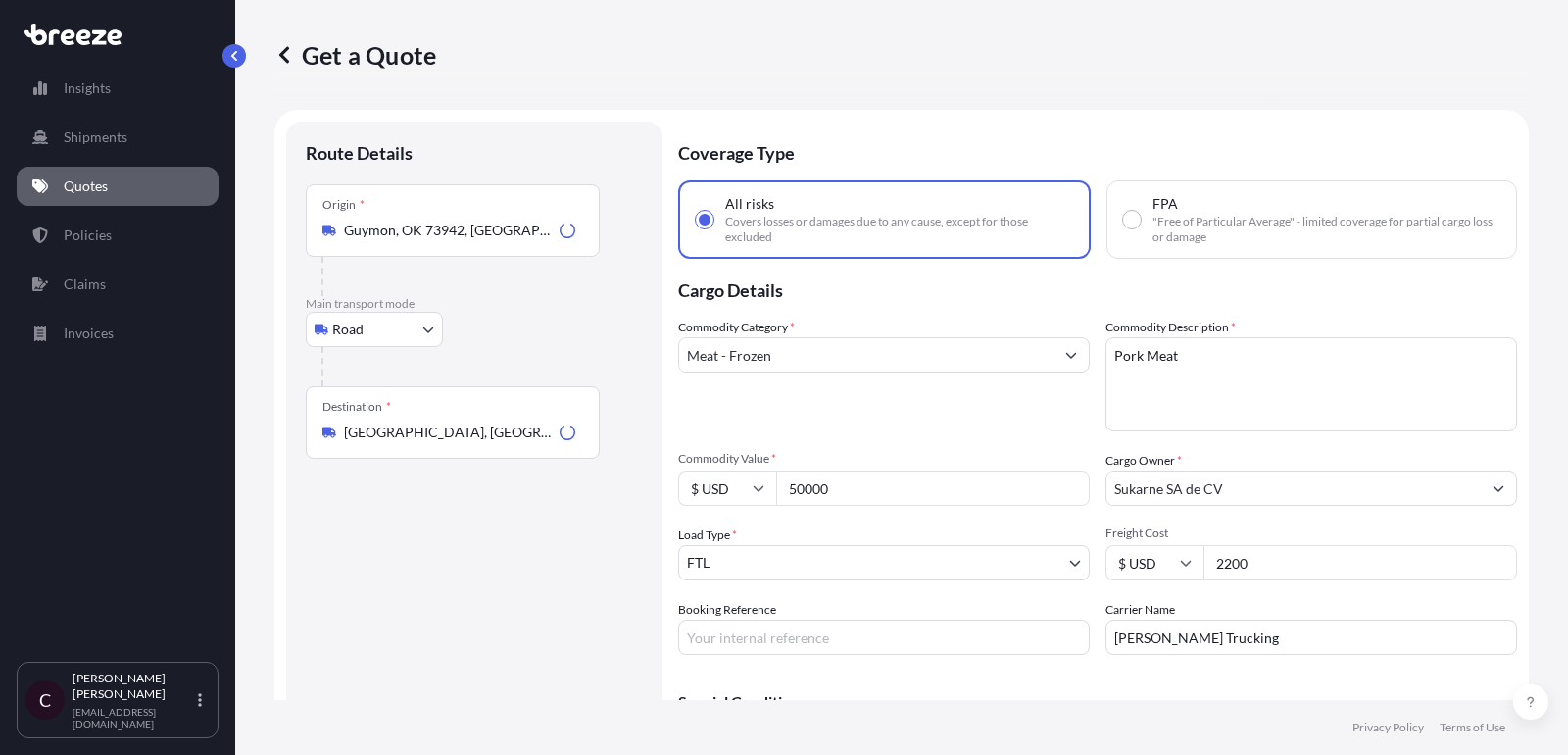
scroll to position [32, 0]
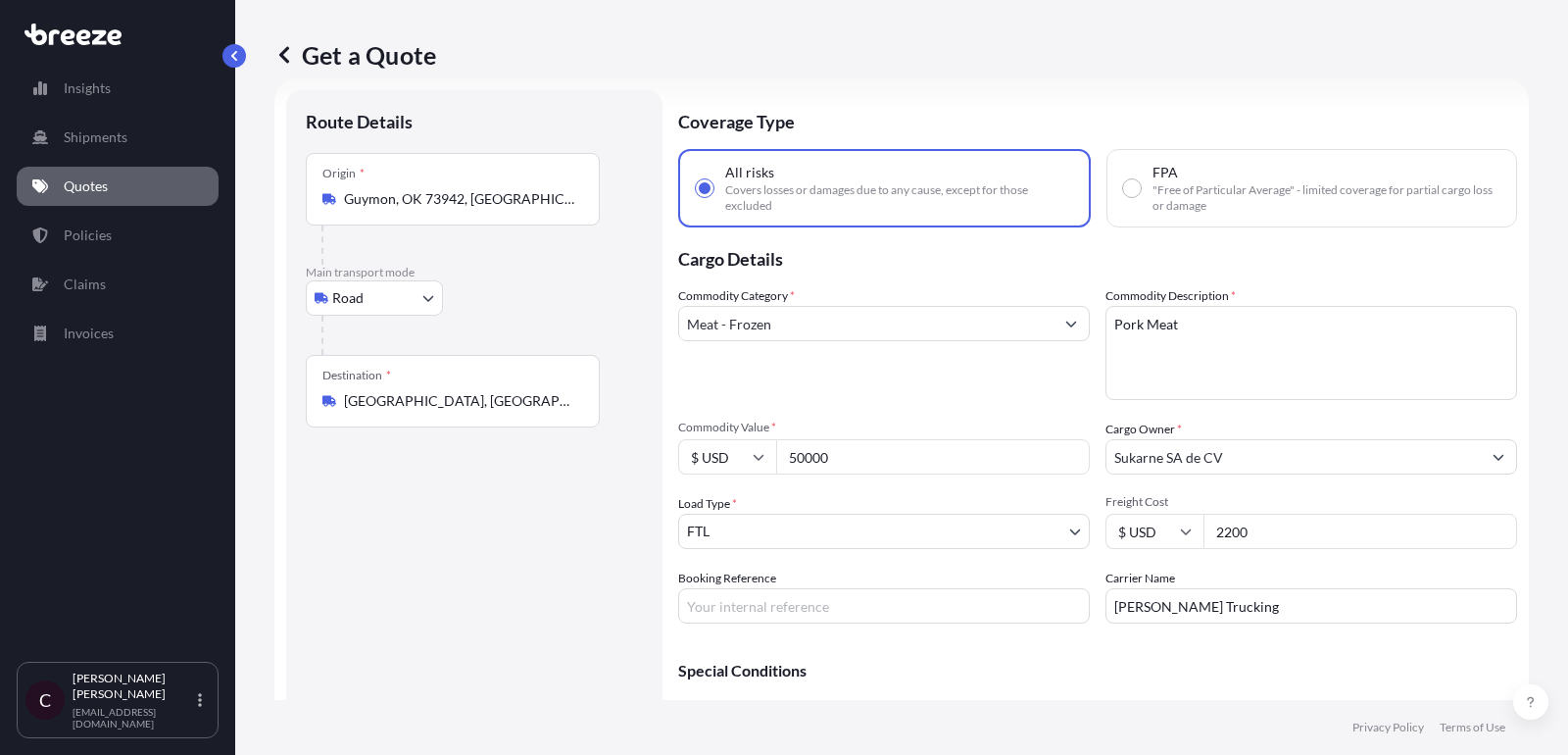
click at [812, 606] on input "Booking Reference" at bounding box center [884, 606] width 412 height 36
paste input "L108574"
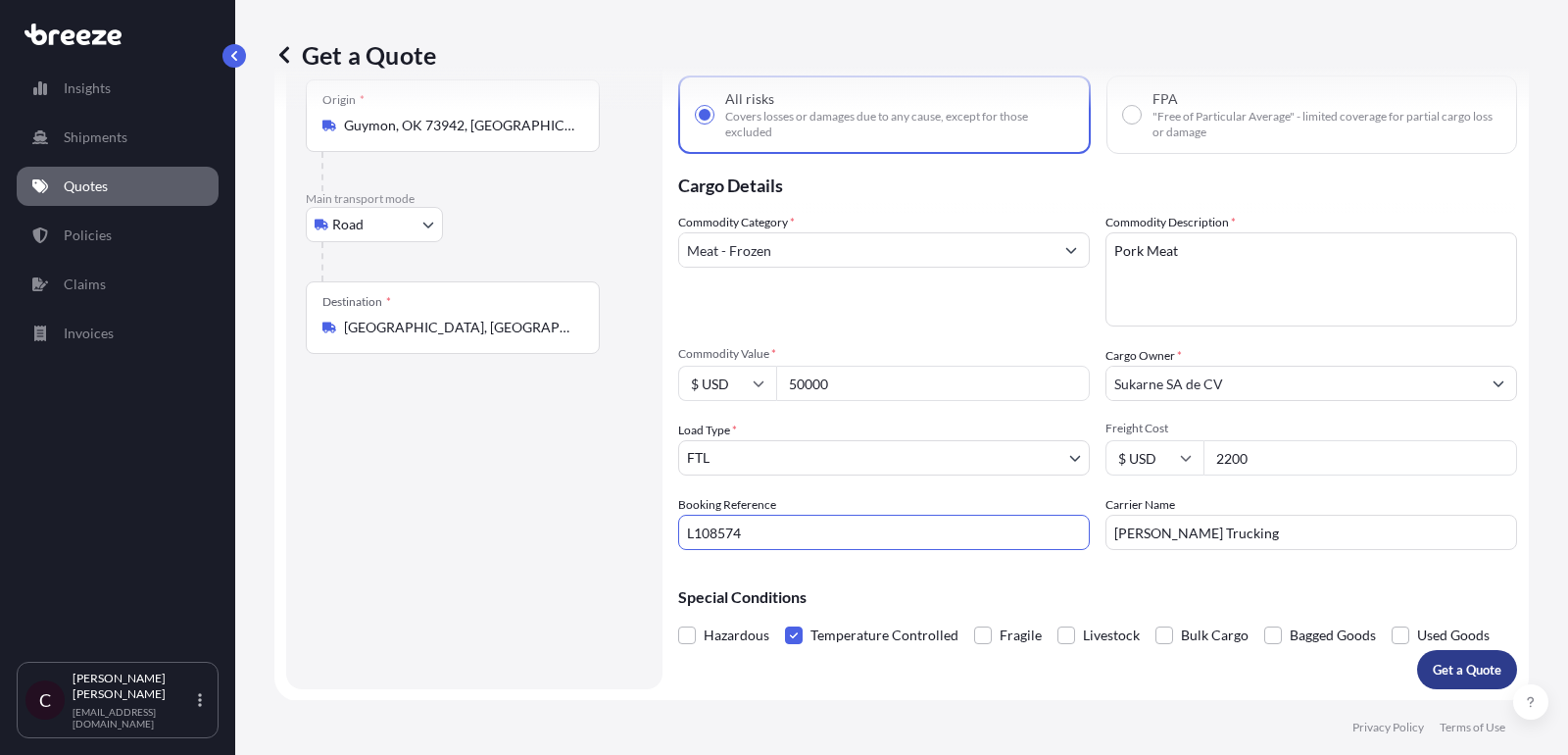
type input "L108574"
click at [1457, 660] on p "Get a Quote" at bounding box center [1467, 670] width 69 height 20
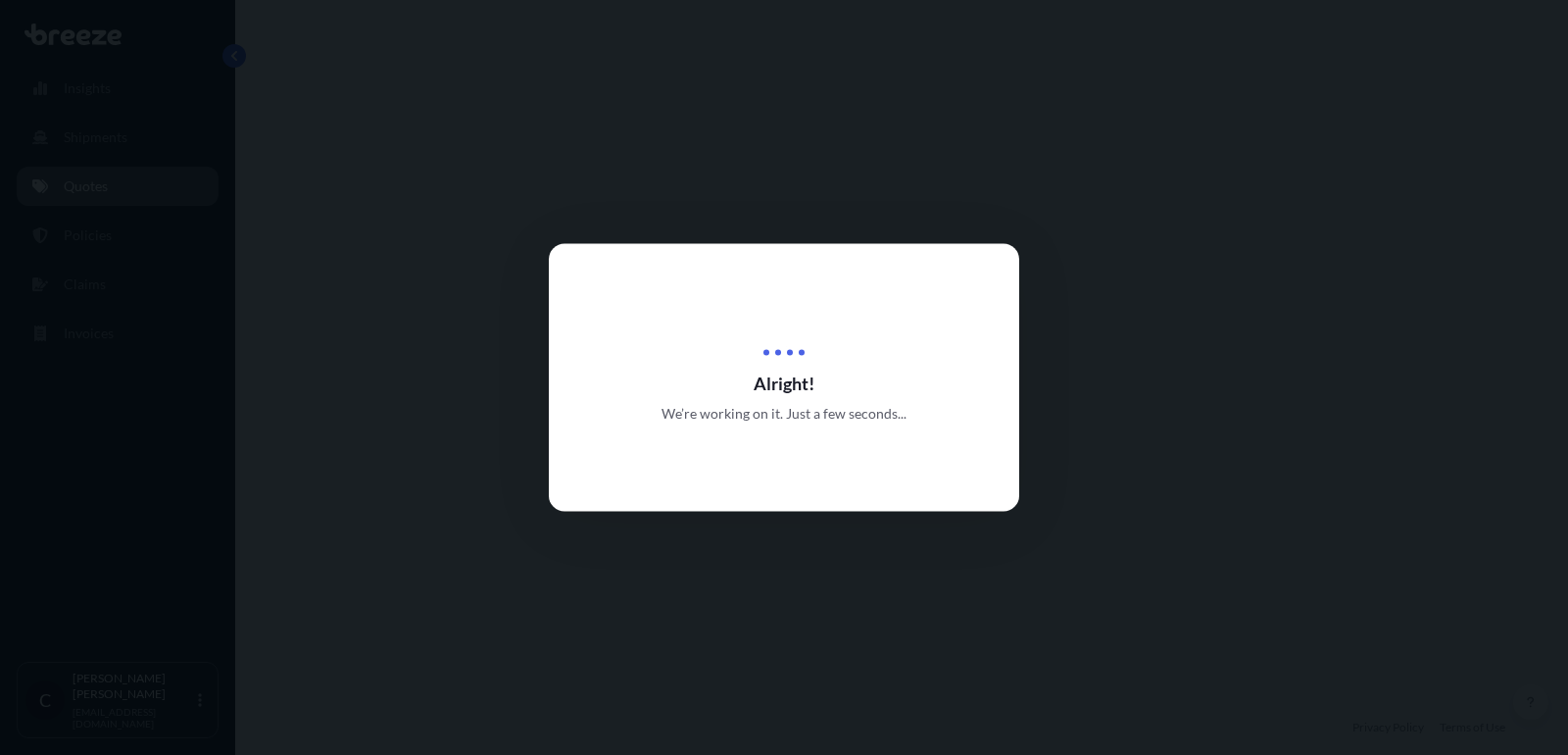
select select "Road"
select select "2"
